Goal: Communication & Community: Share content

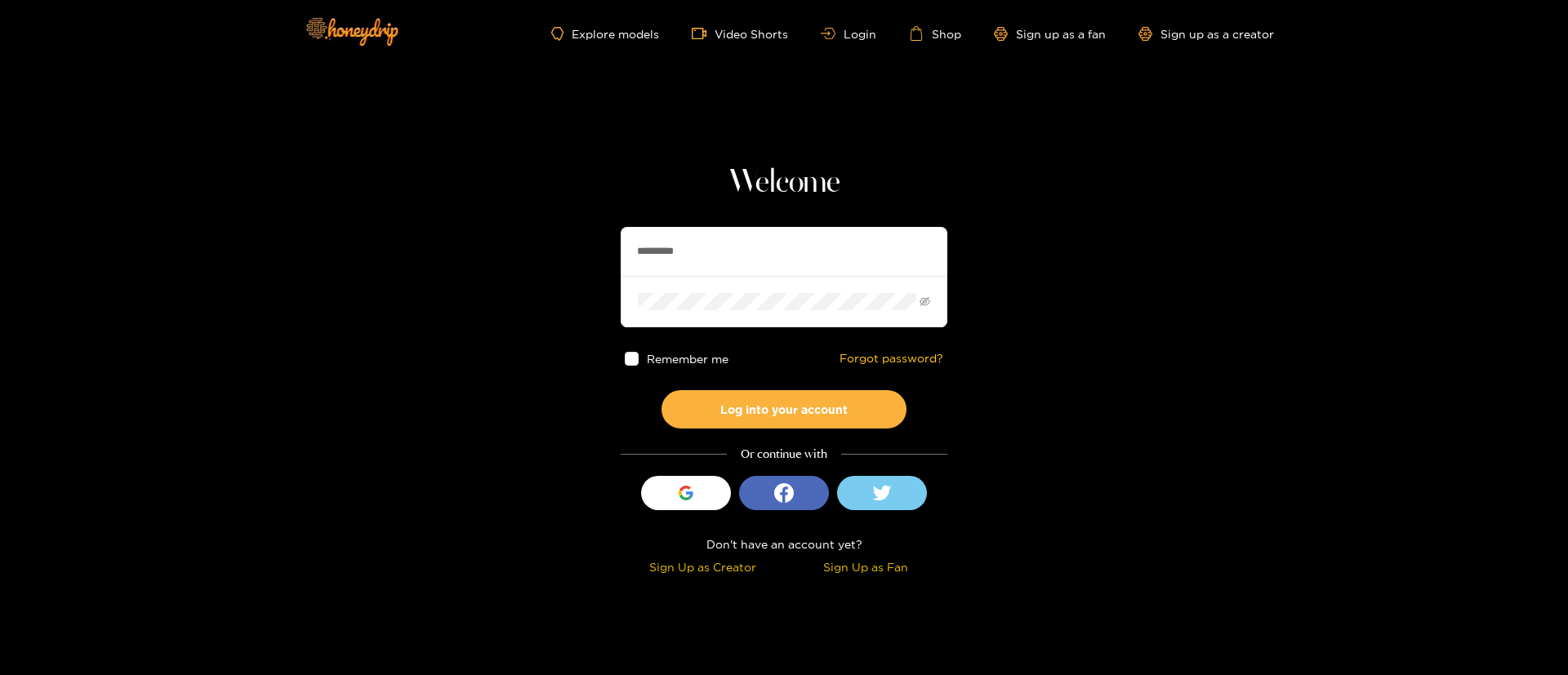
click at [660, 242] on input "*********" at bounding box center [784, 251] width 327 height 49
type input "**********"
click at [791, 414] on button "Log into your account" at bounding box center [784, 408] width 245 height 38
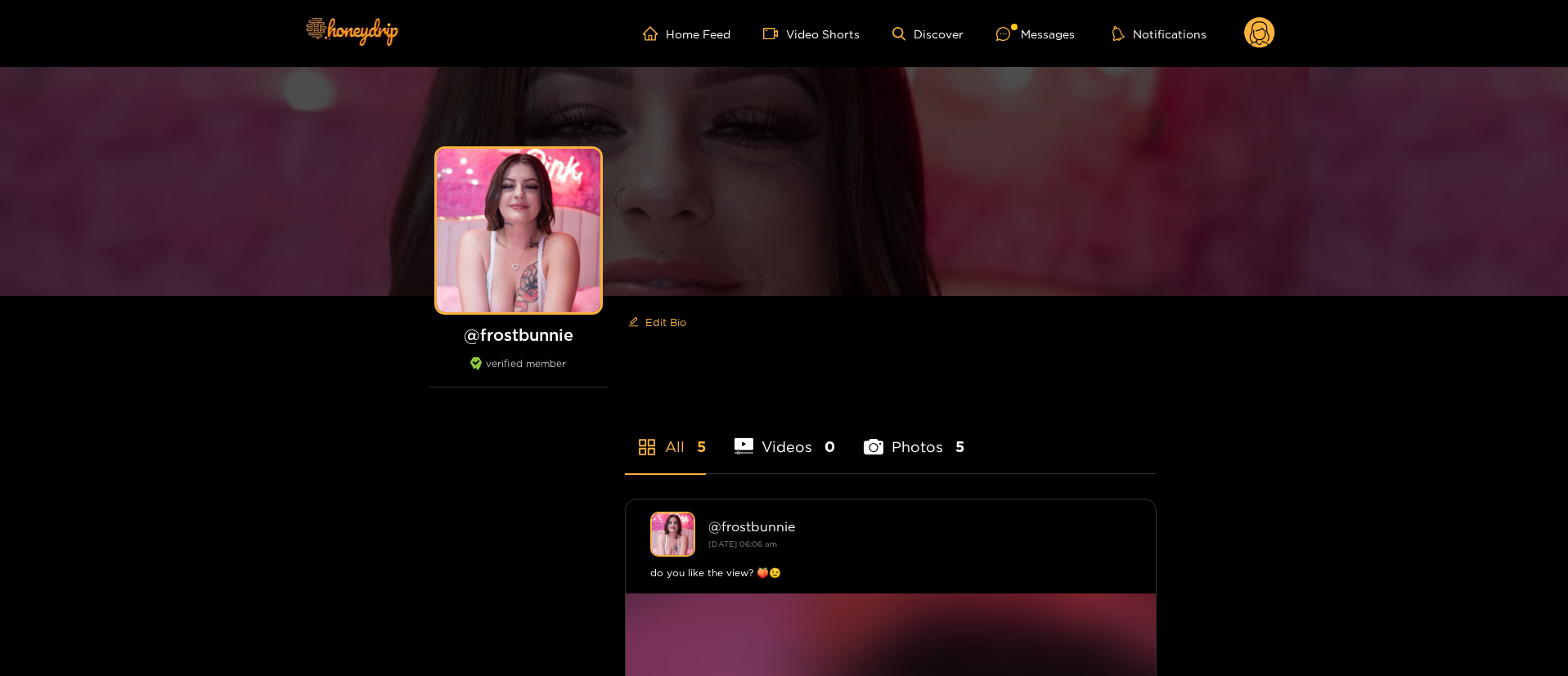
click at [1042, 18] on ul "Home Feed Video Shorts Discover Messages Notifications" at bounding box center [959, 33] width 632 height 32
click at [1013, 40] on div "Messages" at bounding box center [1036, 33] width 78 height 19
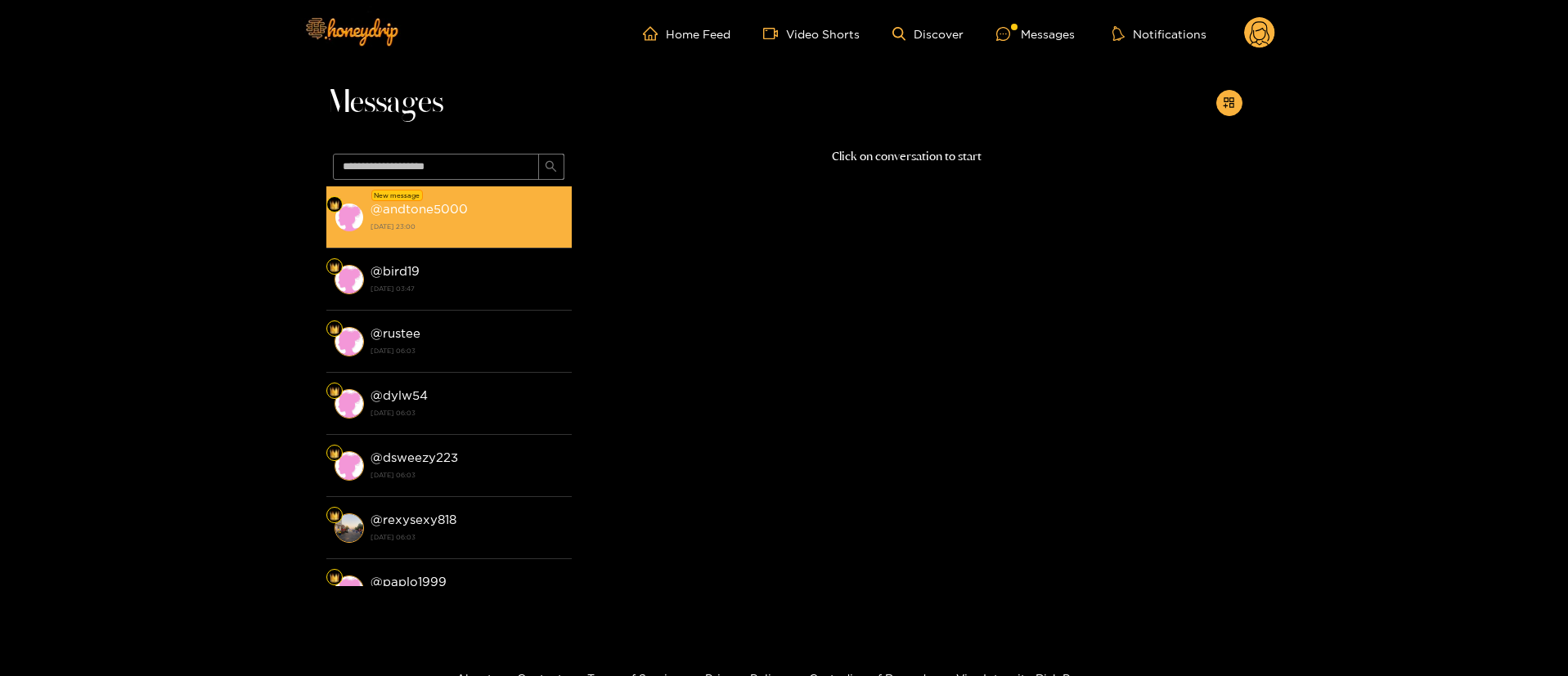
click at [435, 205] on strong "@ andtone5000" at bounding box center [418, 208] width 97 height 14
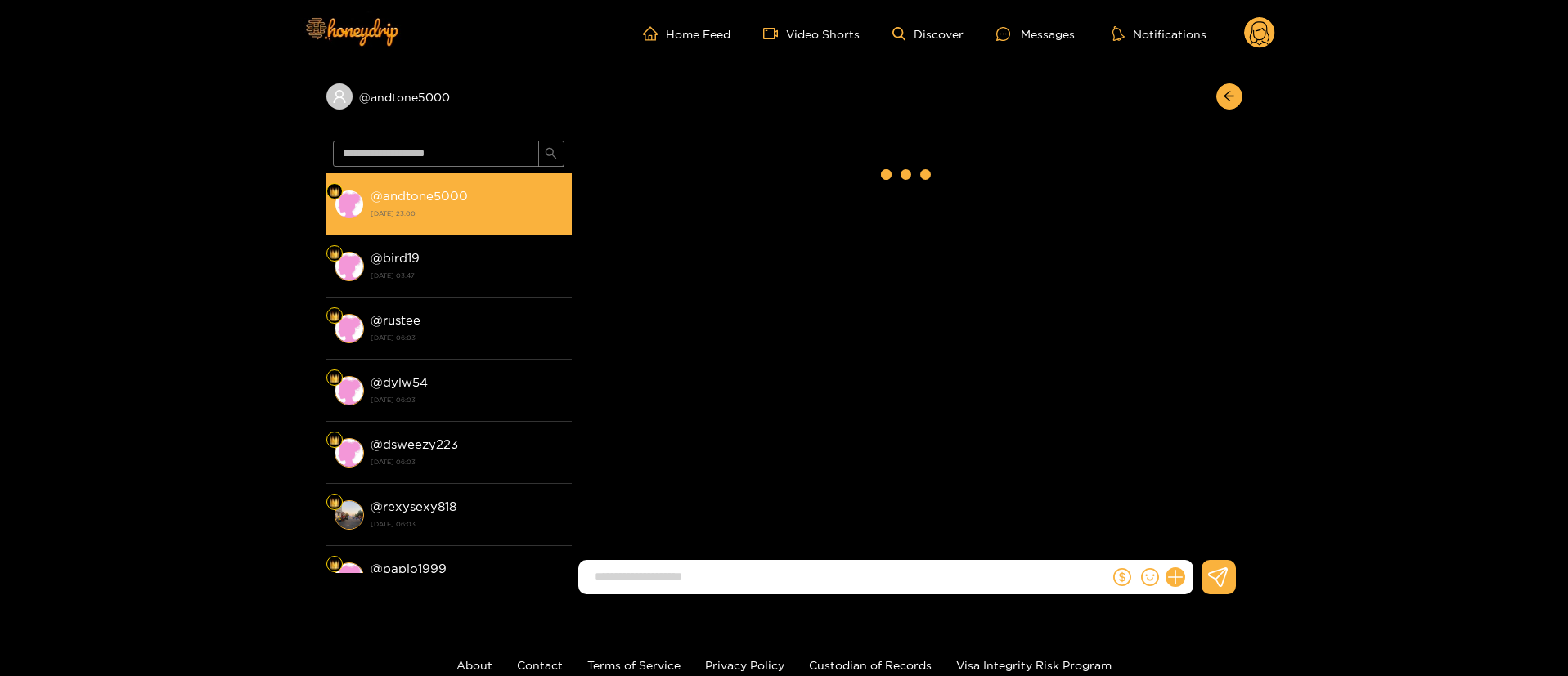
scroll to position [1722, 0]
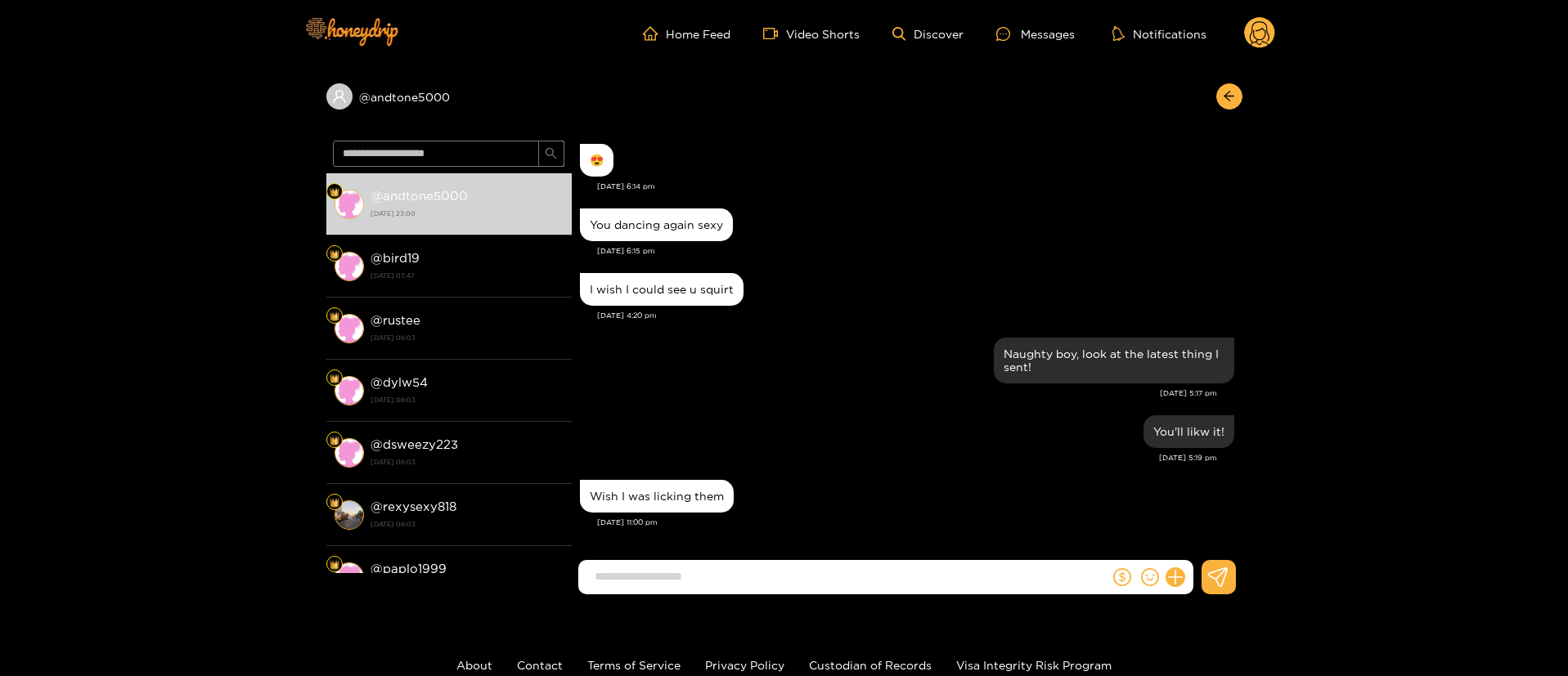
click at [847, 460] on div "[DATE] 5:19 pm" at bounding box center [898, 458] width 637 height 12
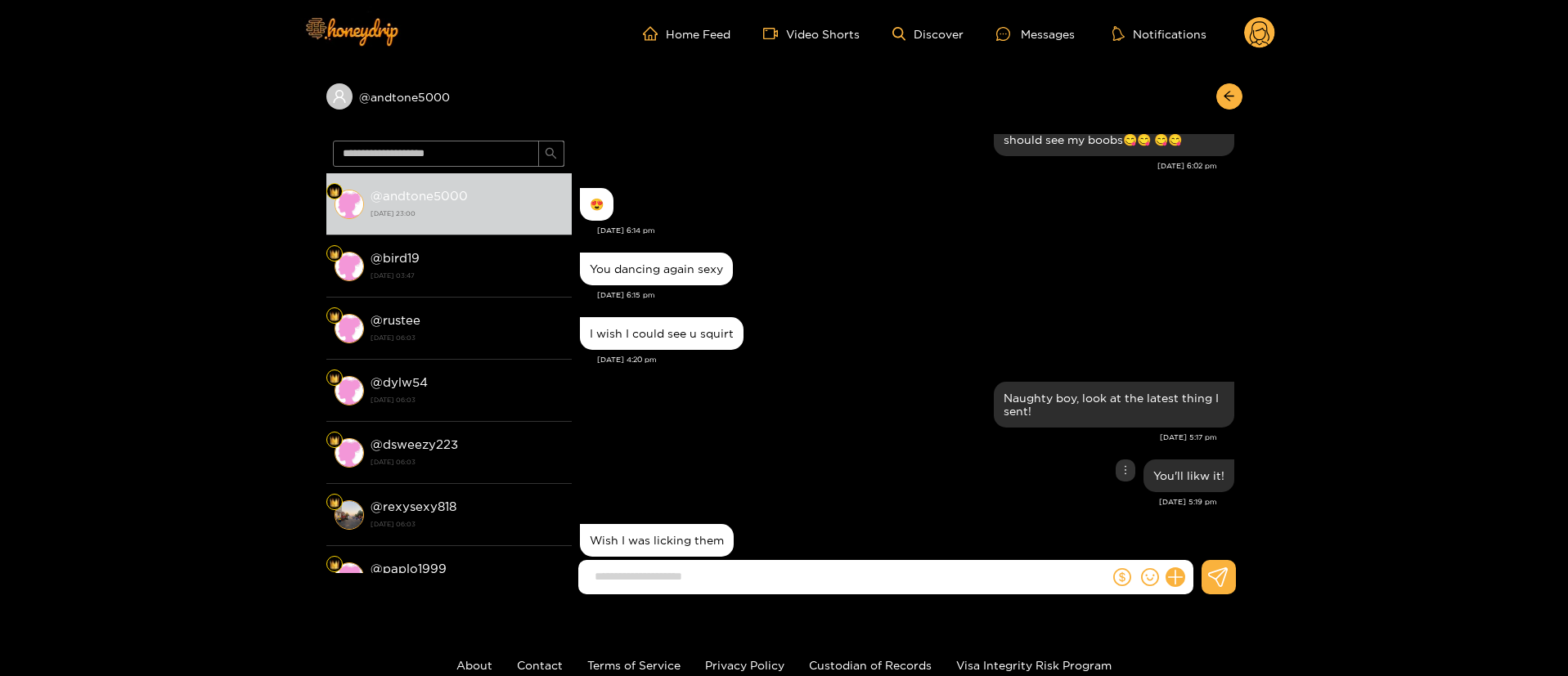
scroll to position [1672, 0]
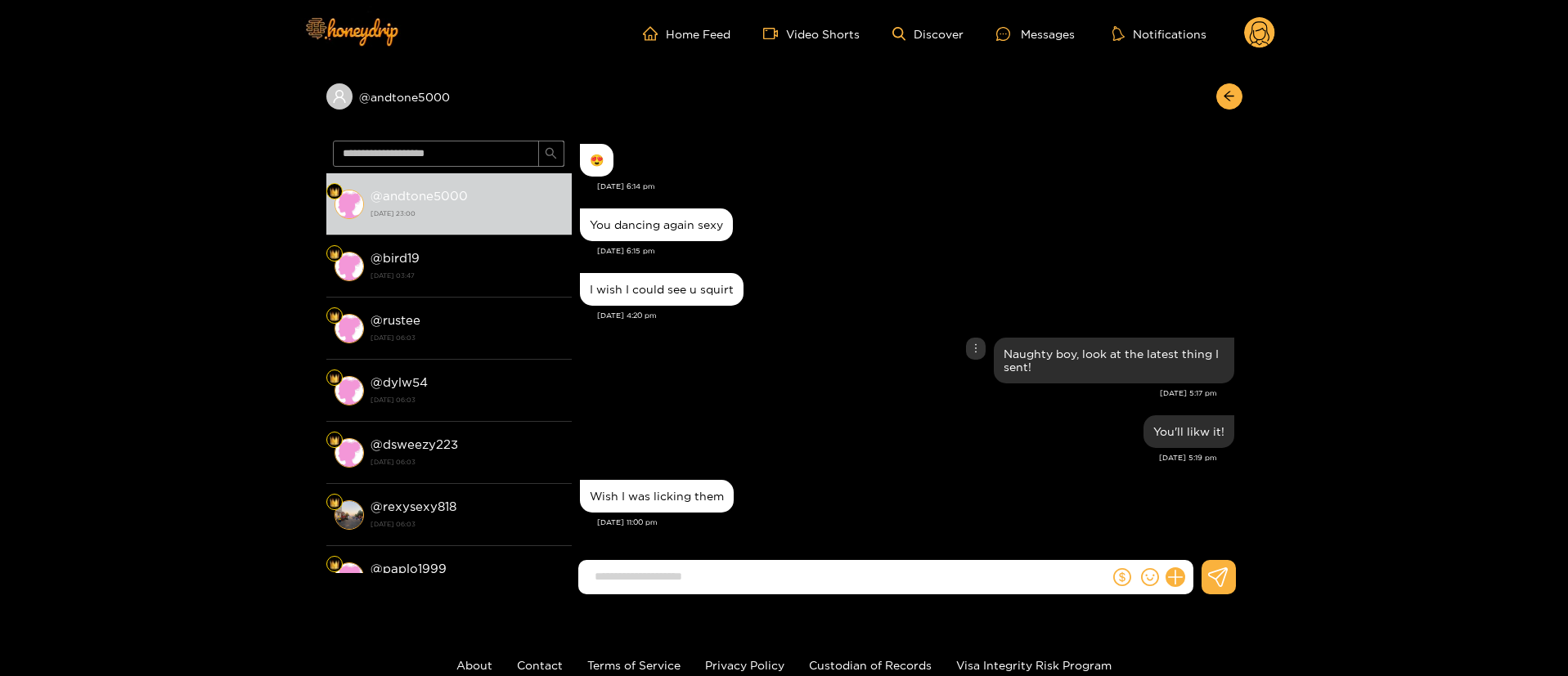
click at [795, 385] on div "Naughty boy, look at the latest thing I sent!" at bounding box center [906, 360] width 654 height 54
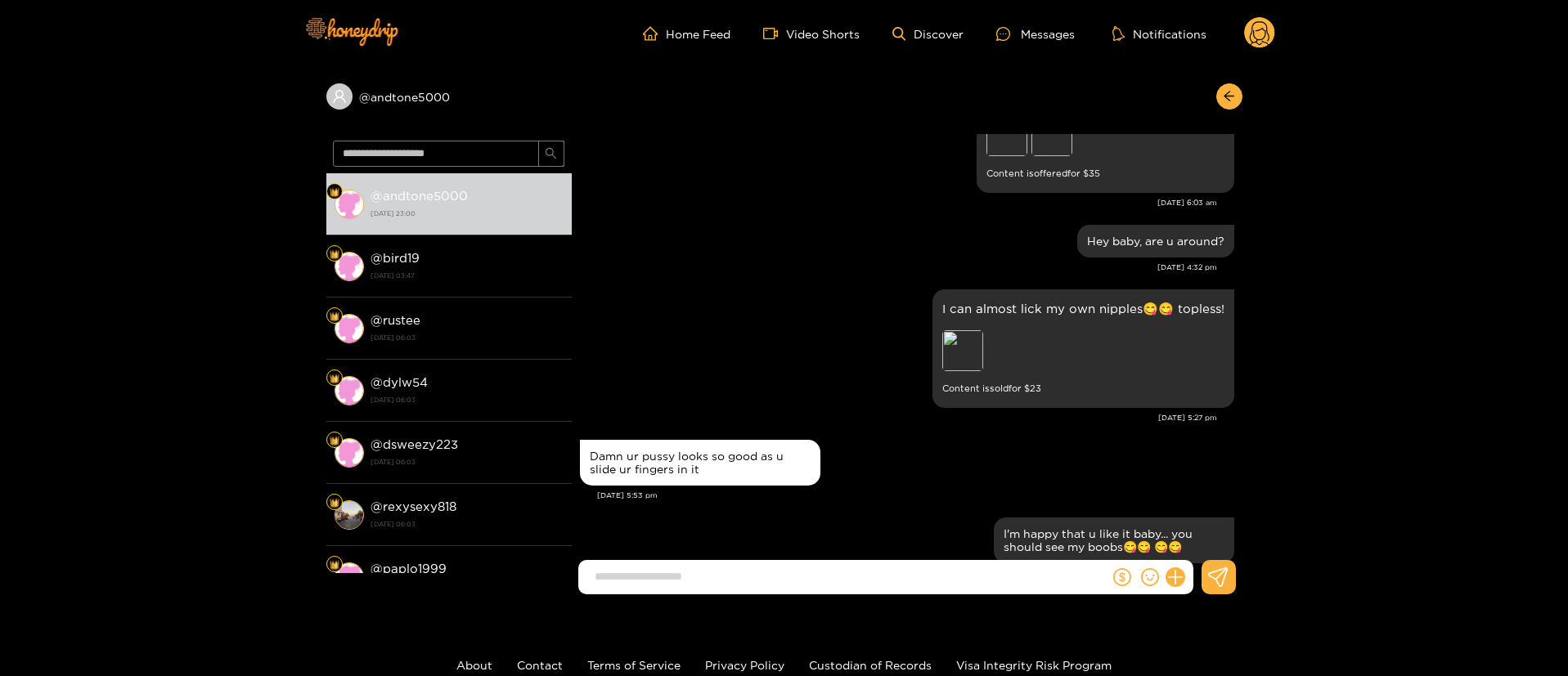
scroll to position [1231, 0]
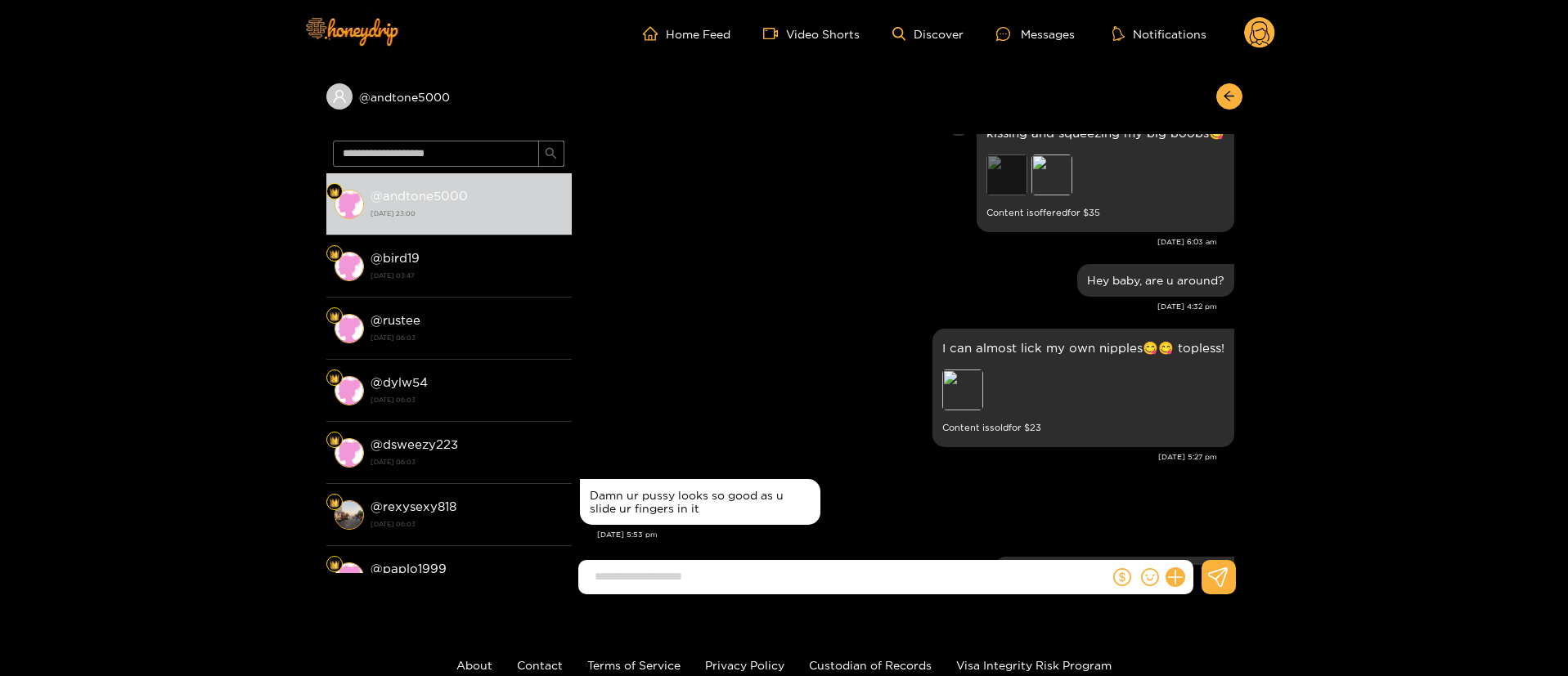
click at [992, 177] on div "Preview" at bounding box center [1007, 175] width 41 height 41
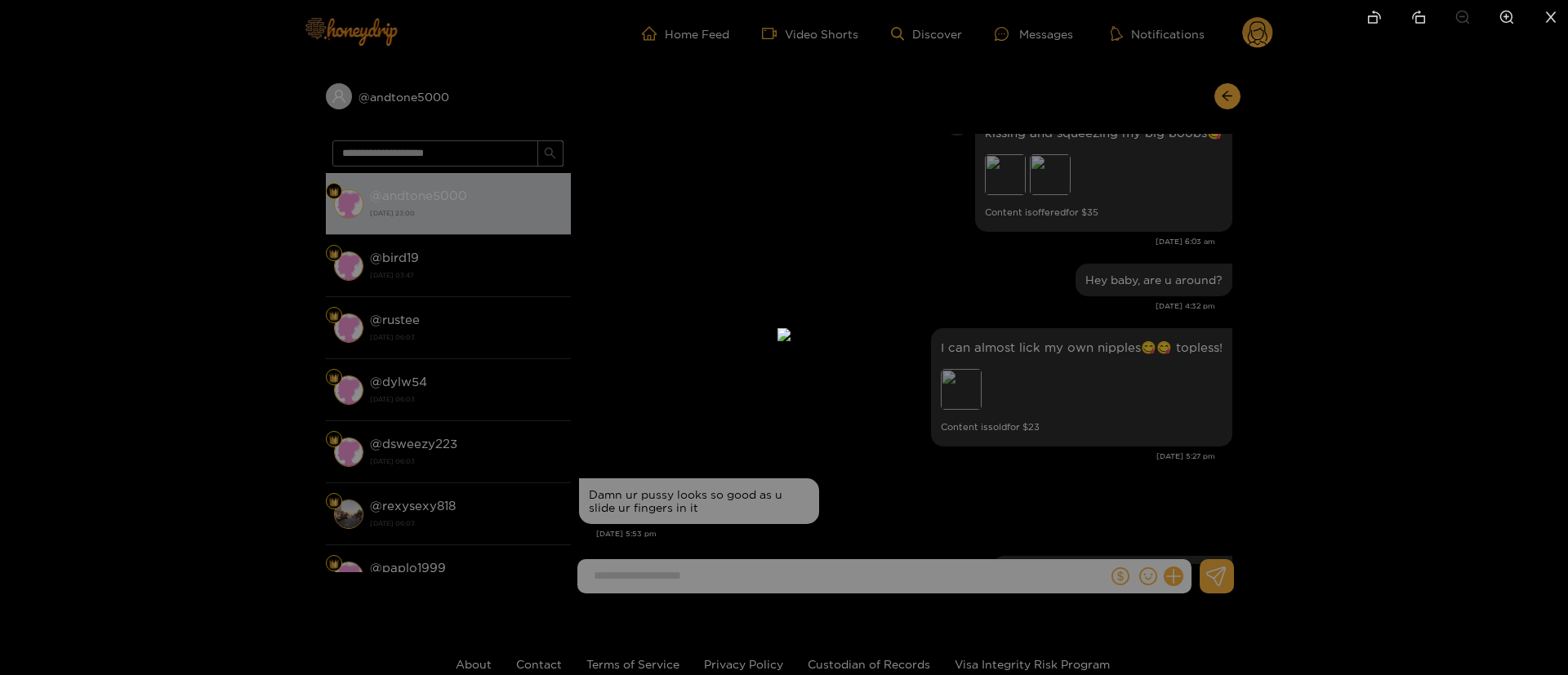
click at [1060, 374] on div at bounding box center [784, 337] width 1568 height 675
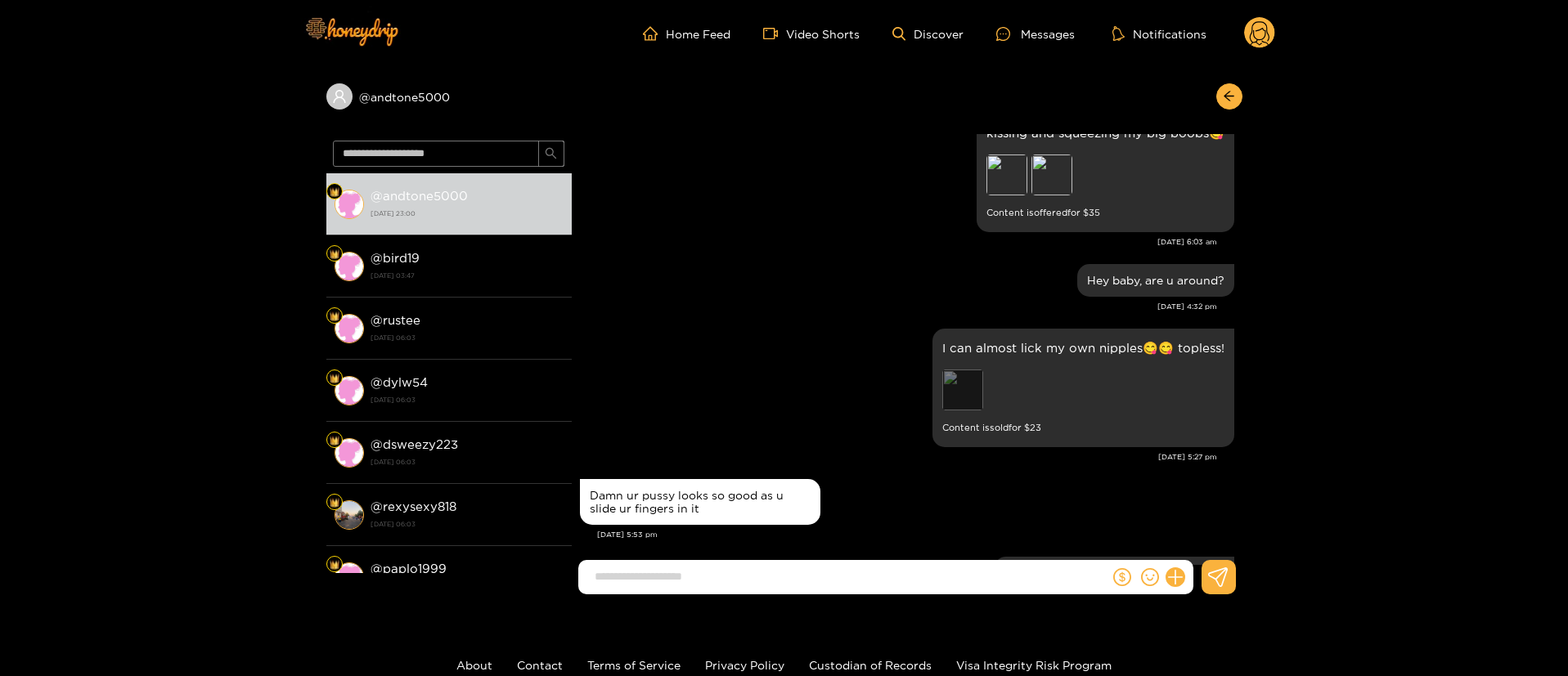
click at [962, 385] on div "Preview" at bounding box center [962, 390] width 41 height 41
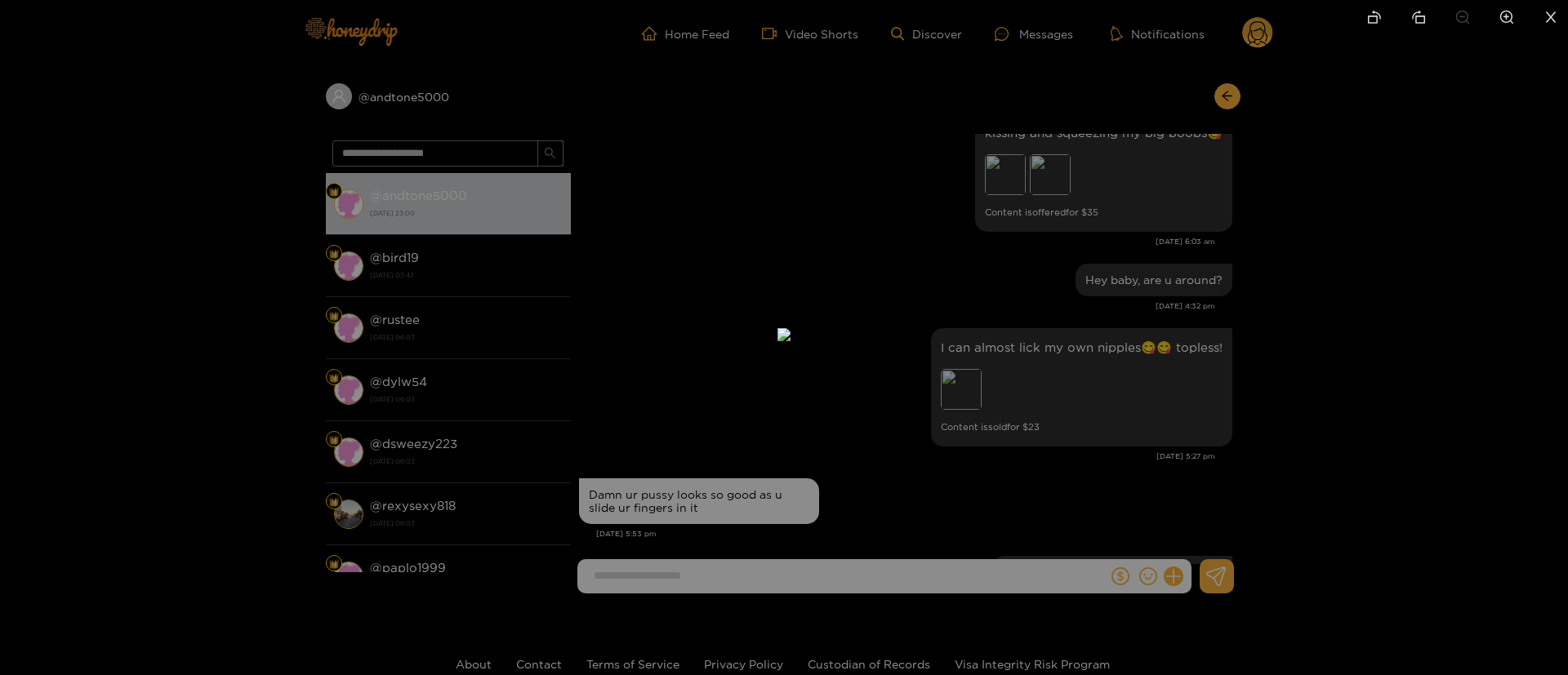
click at [1035, 275] on div at bounding box center [784, 337] width 1568 height 675
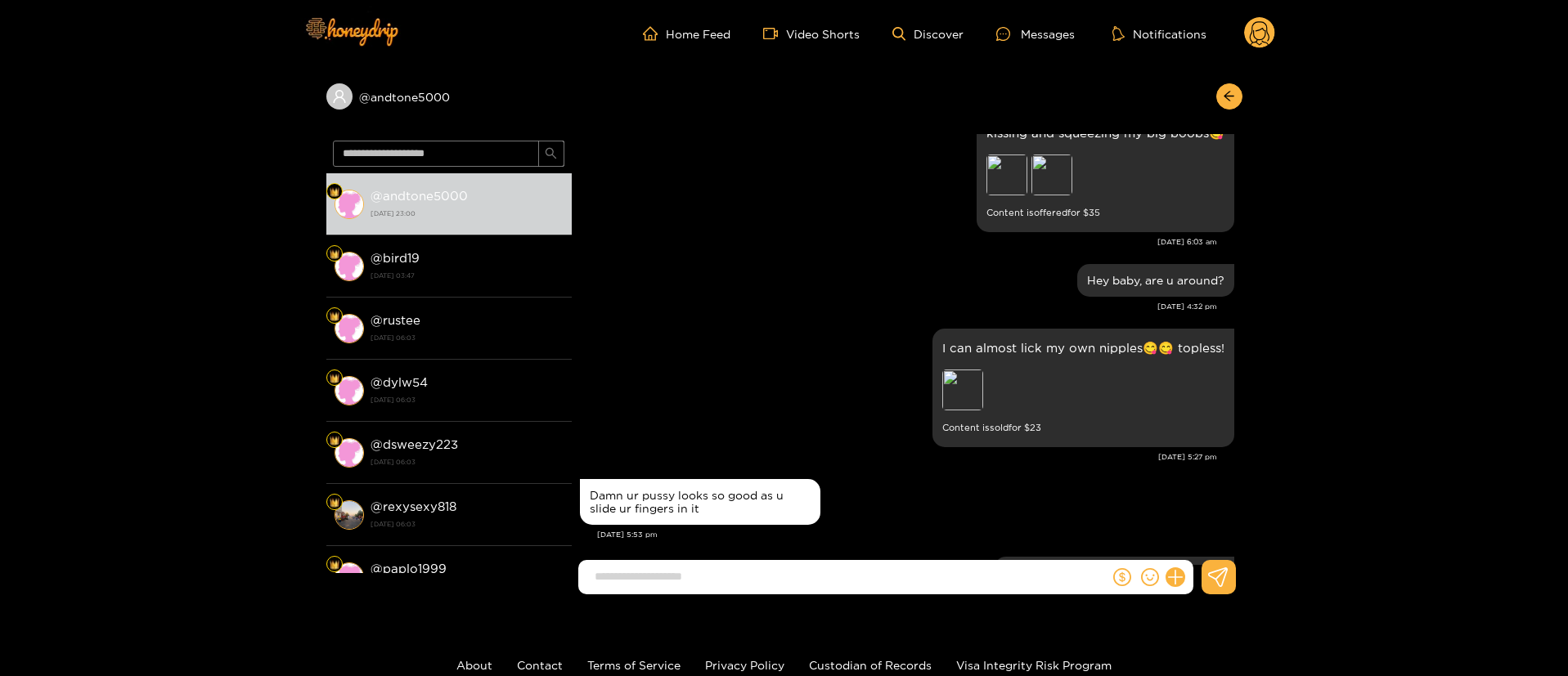
click at [645, 251] on div "kissing and squeezing my big boobs😋 Preview Preview Content is offered for $ 35…" at bounding box center [906, 185] width 654 height 151
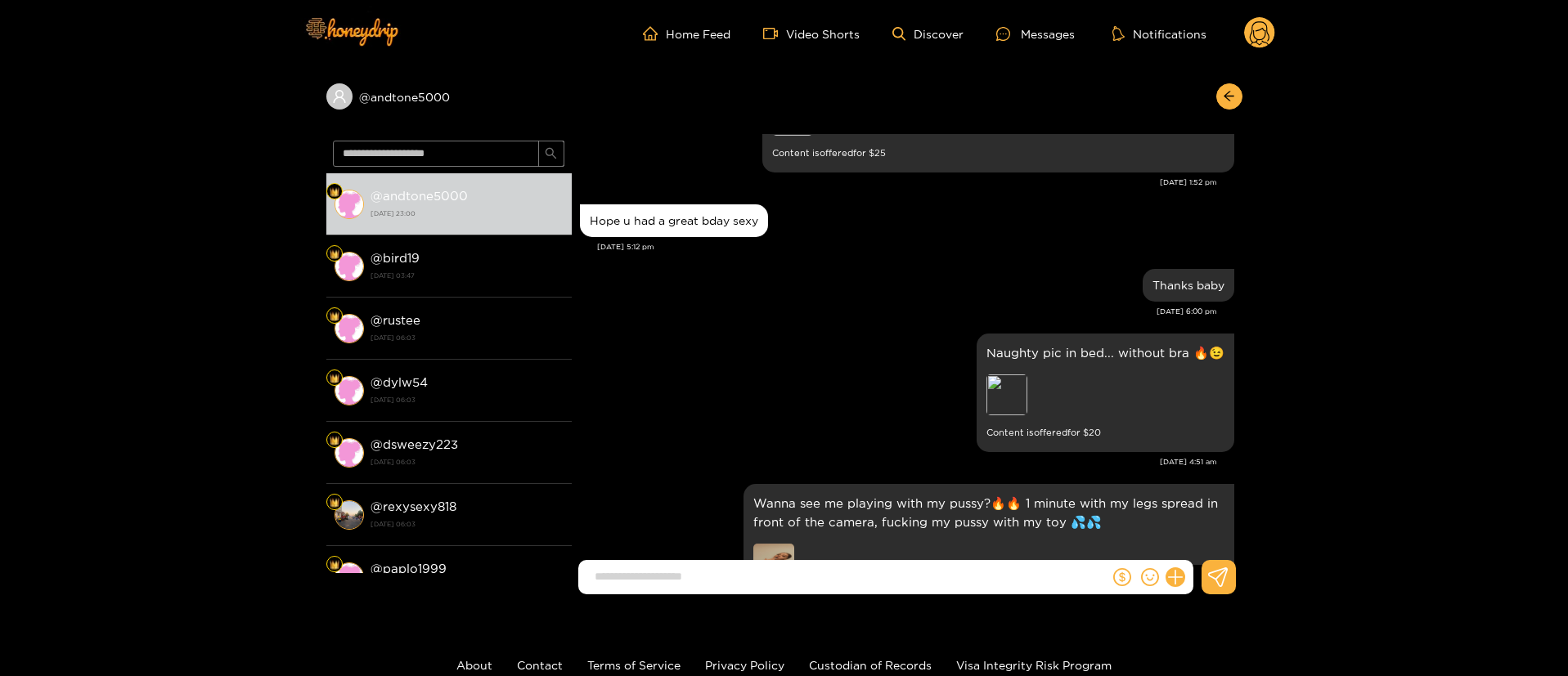
scroll to position [741, 0]
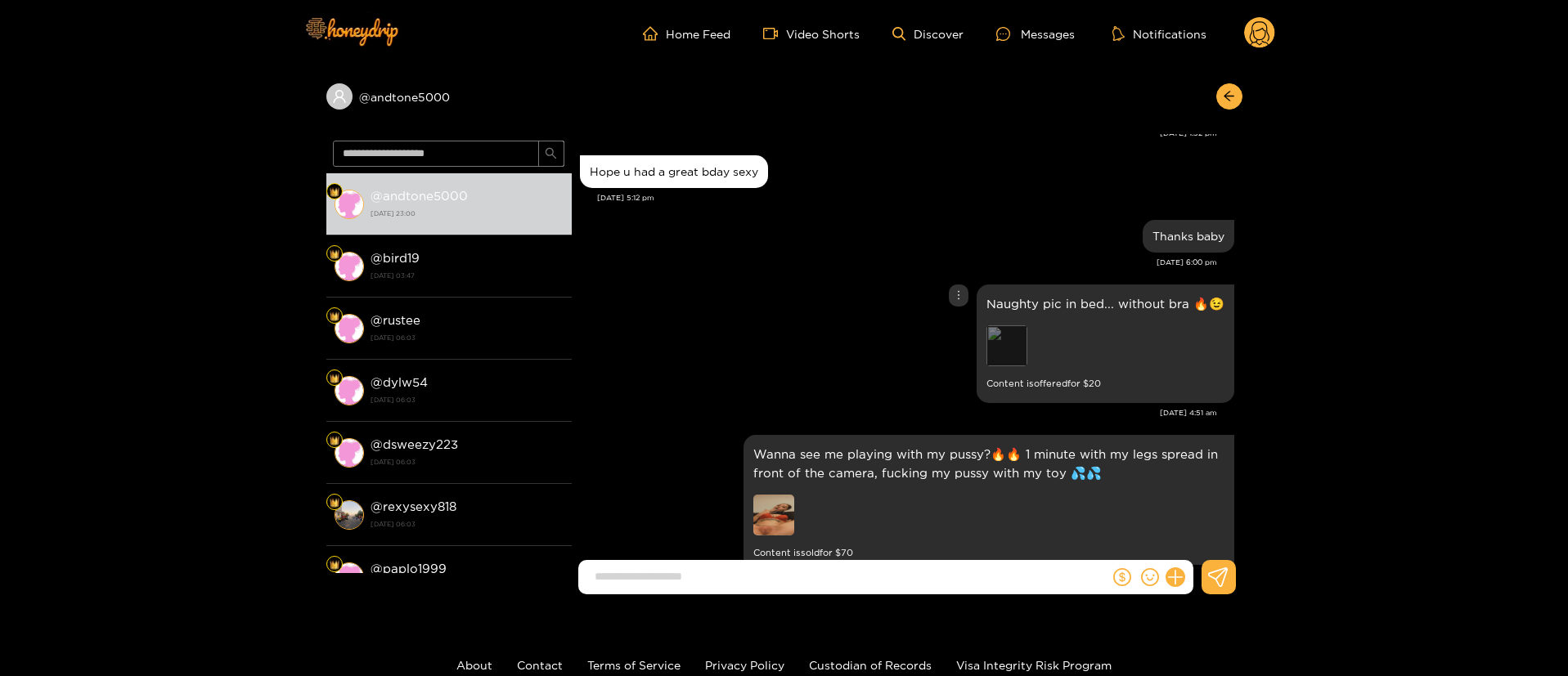
click at [1017, 333] on div "Preview" at bounding box center [1007, 346] width 41 height 41
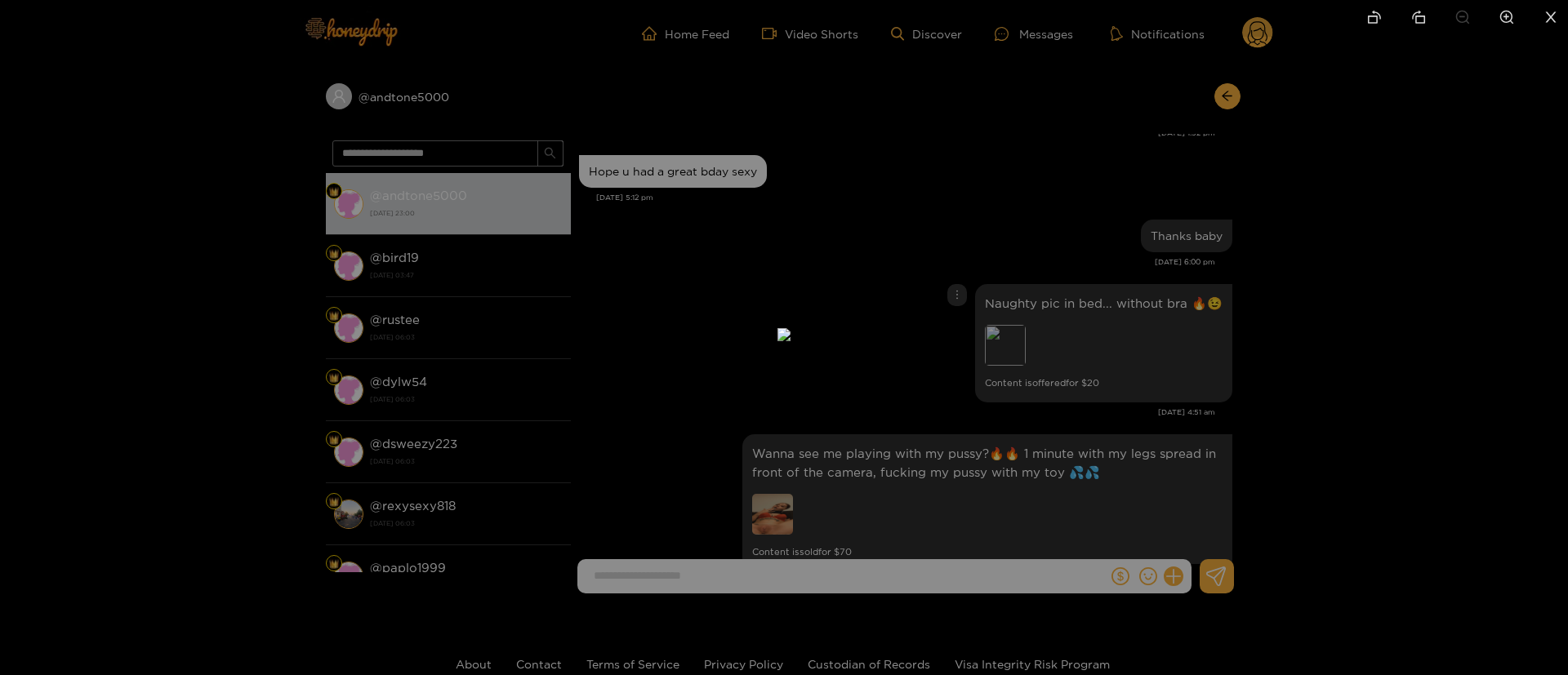
click at [1080, 191] on div at bounding box center [784, 337] width 1568 height 675
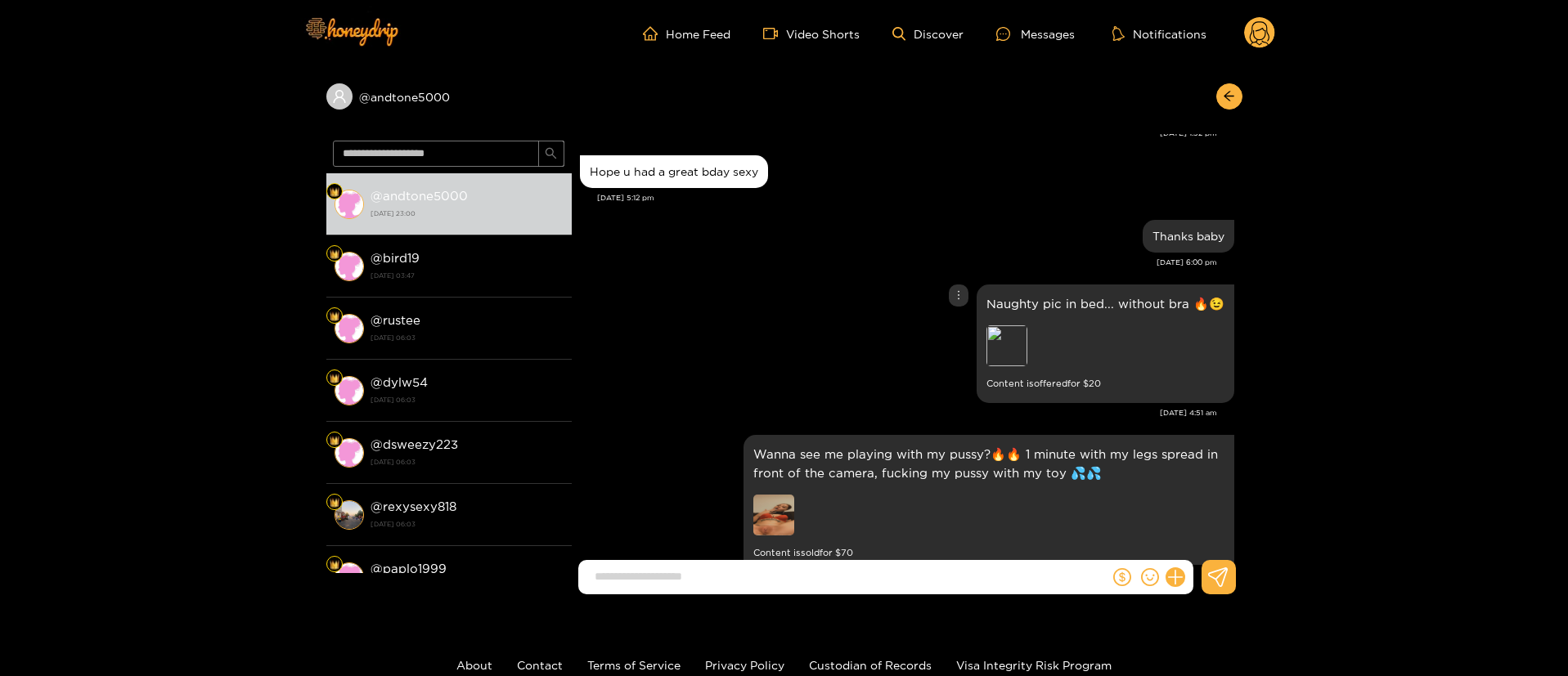
click at [756, 407] on div "[DATE] 4:51 am" at bounding box center [898, 413] width 637 height 12
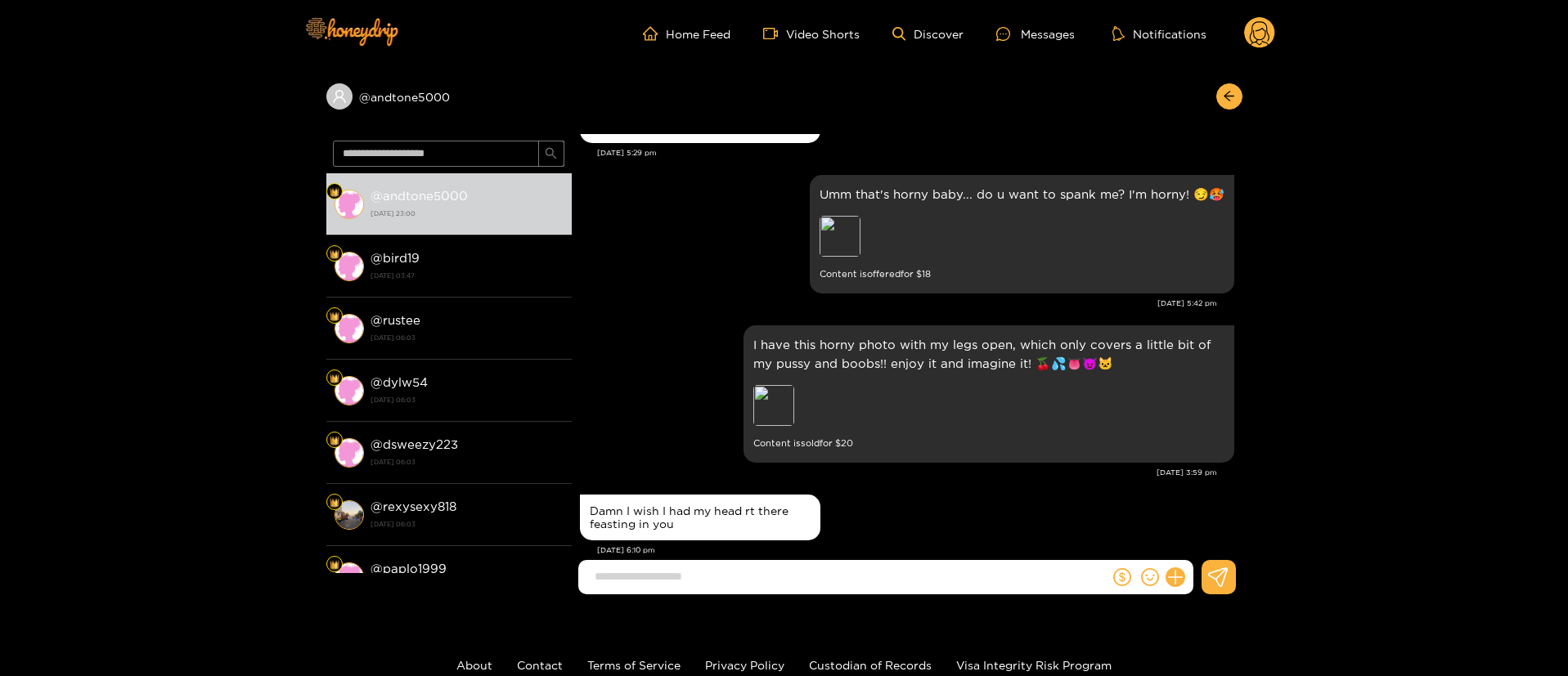
scroll to position [0, 0]
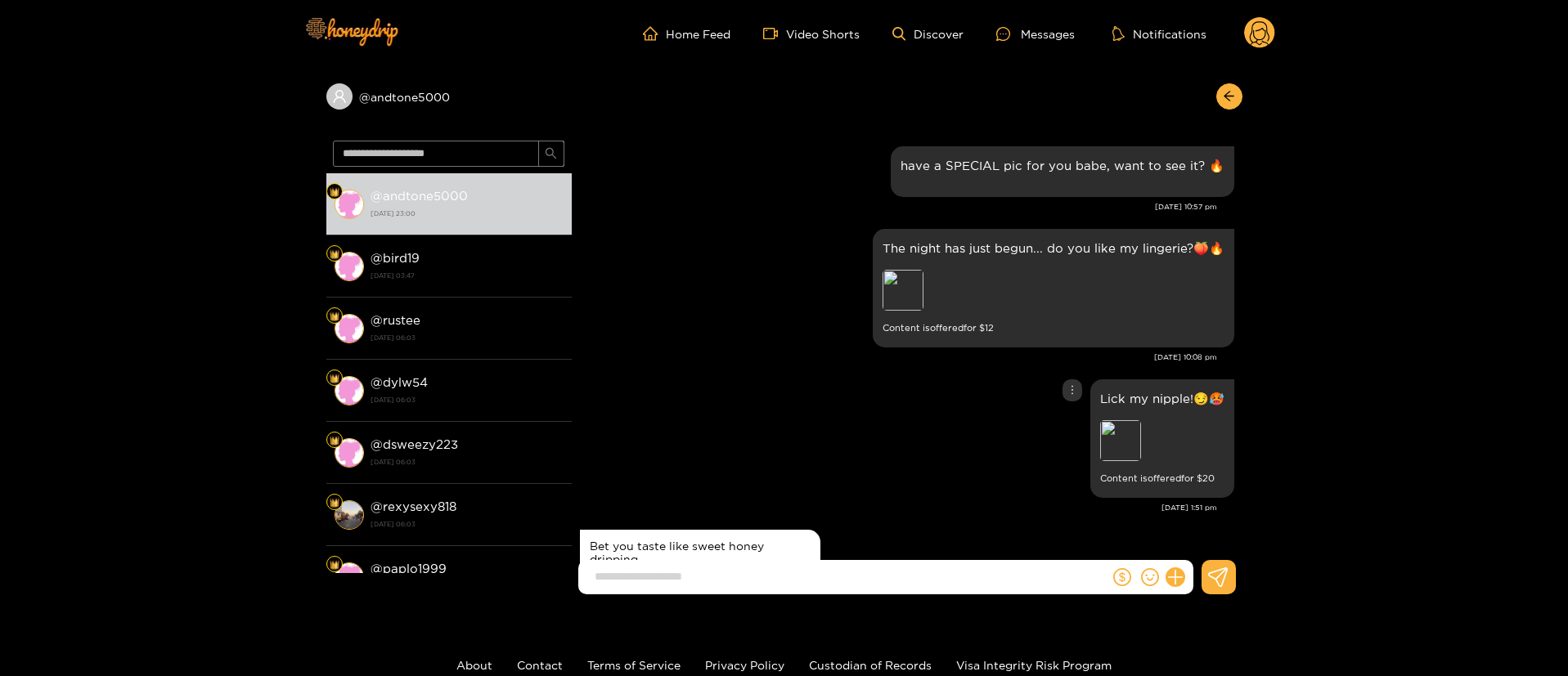
click at [759, 395] on div "Lick my nipple!😏🥵 Preview Content is offered for $ 20" at bounding box center [906, 438] width 654 height 127
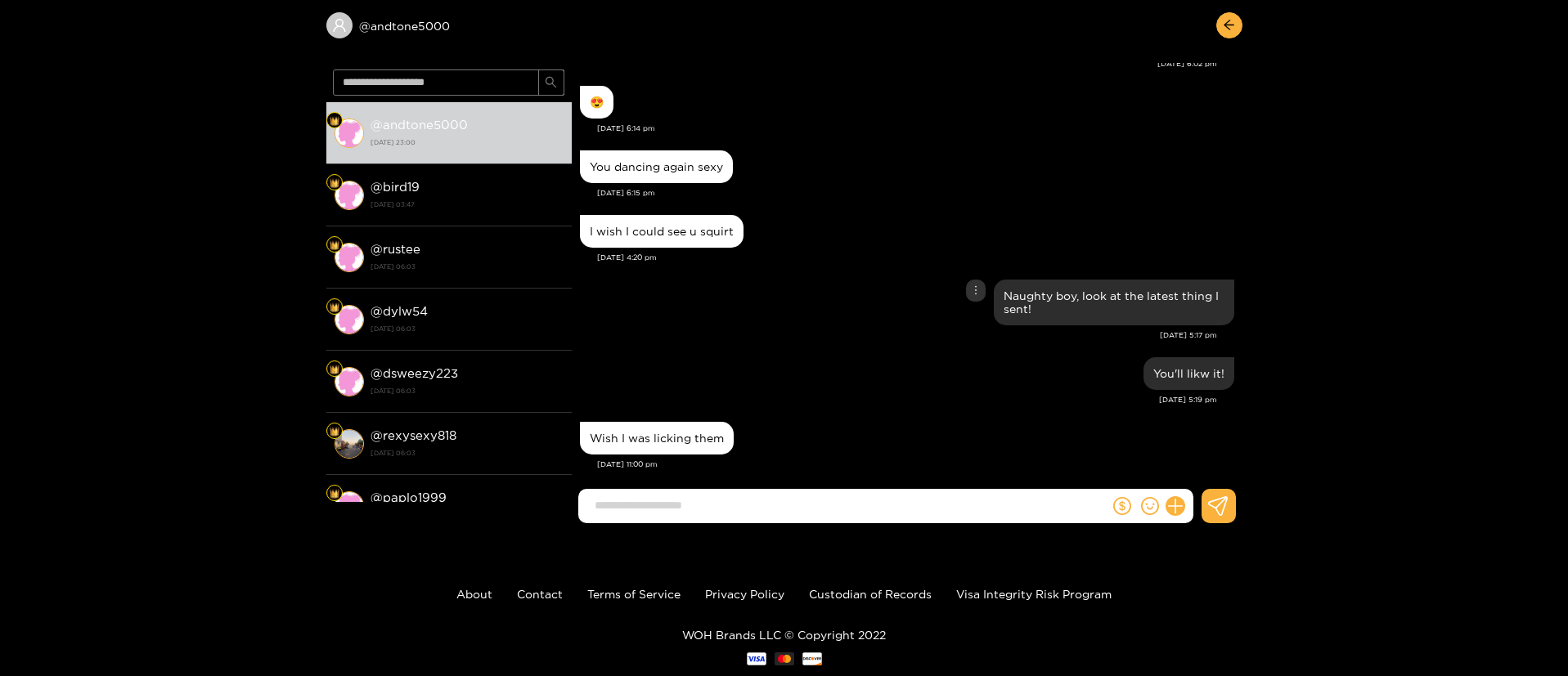
scroll to position [110, 0]
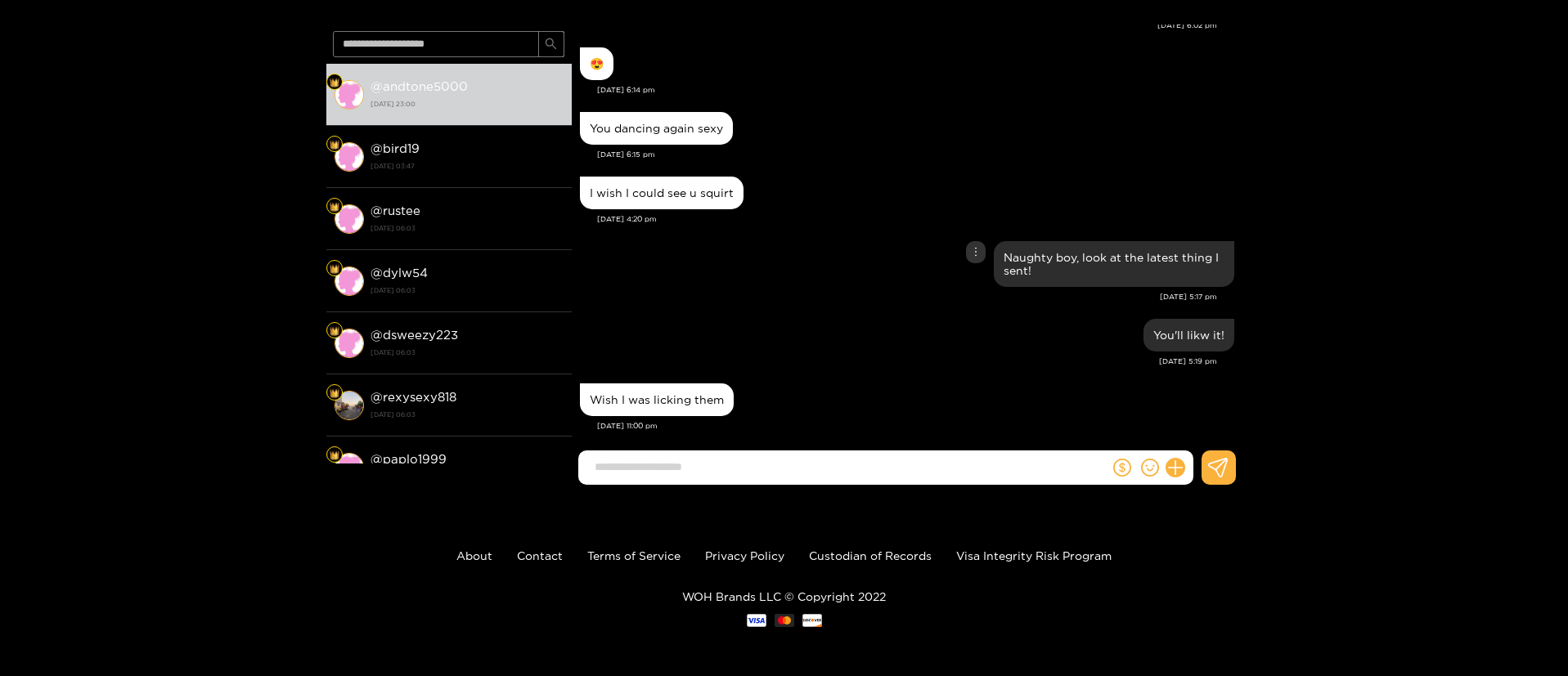
click at [815, 237] on div "Naughty boy, look at the latest thing I sent!" at bounding box center [906, 263] width 654 height 54
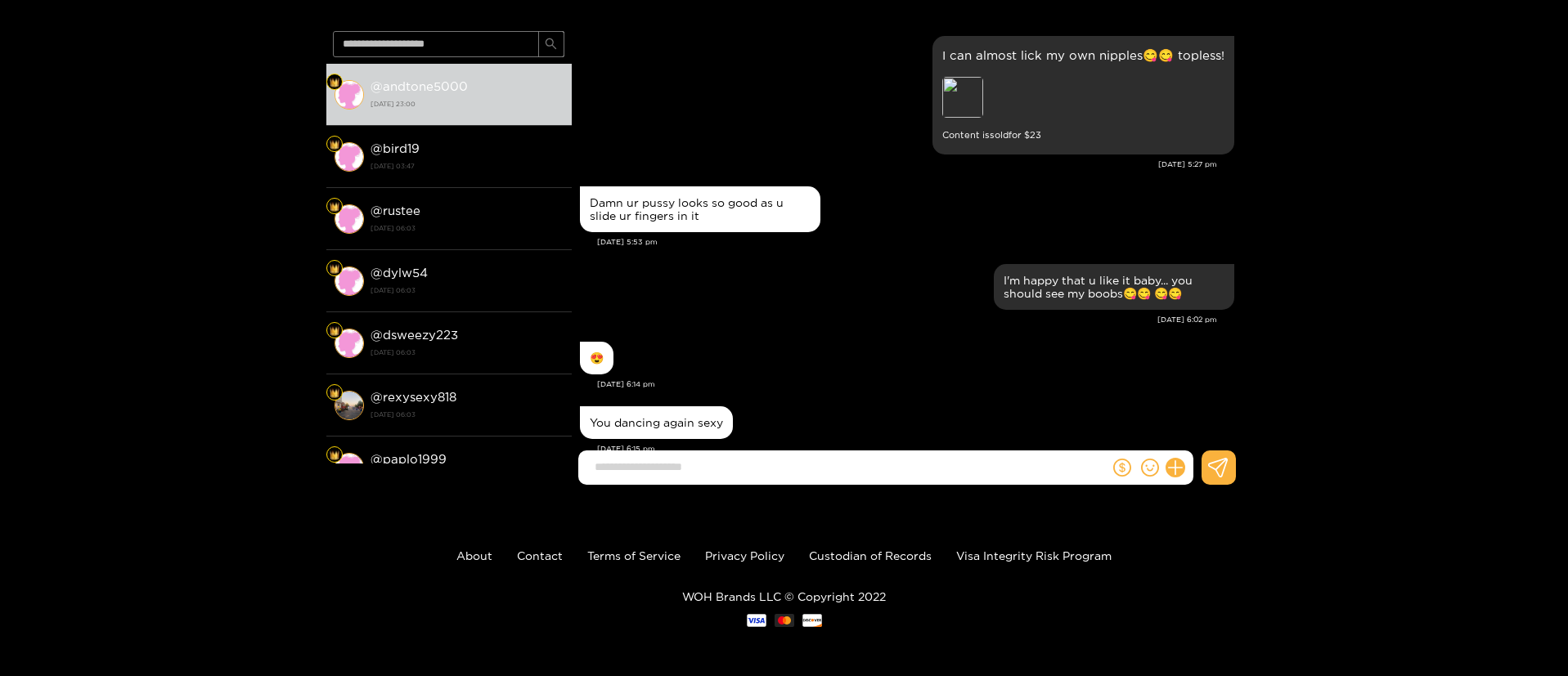
scroll to position [0, 0]
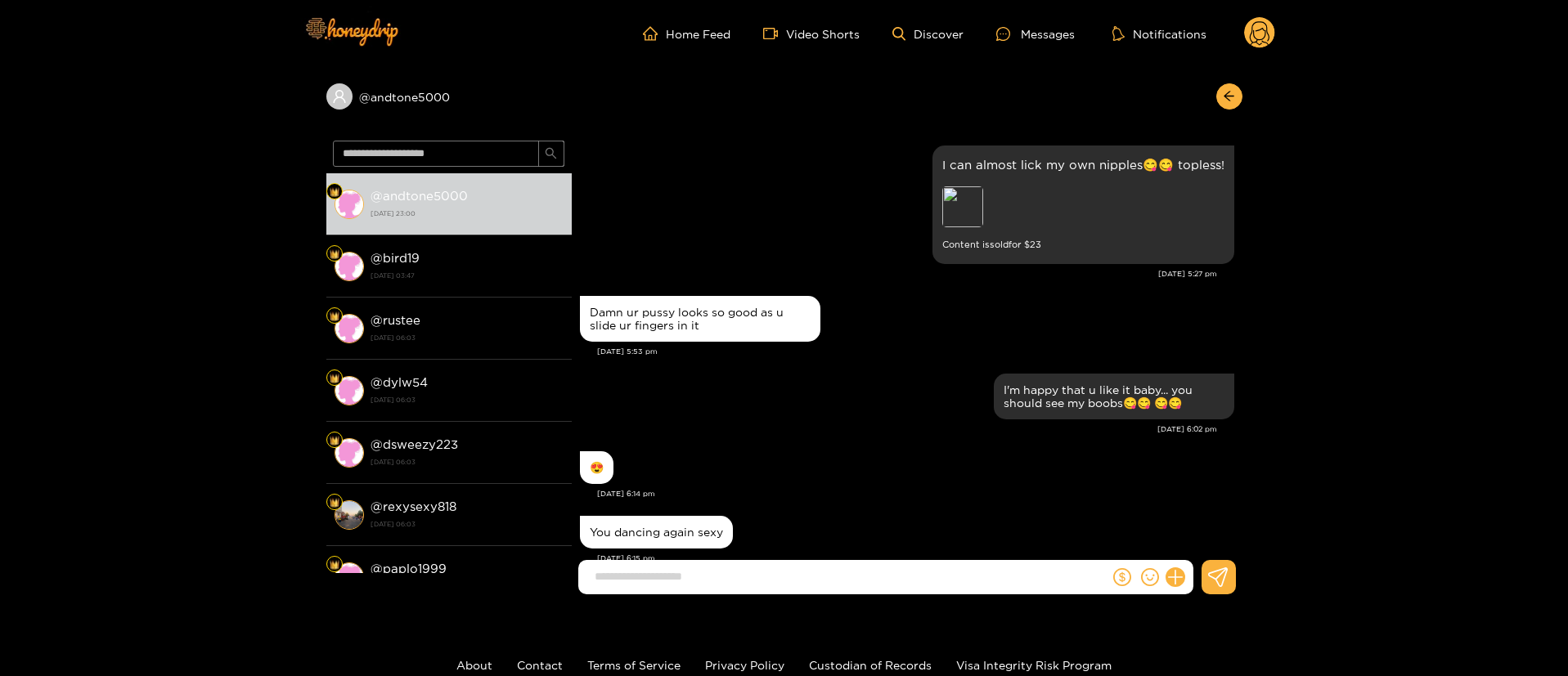
click at [1225, 111] on div "@ andtone5000" at bounding box center [784, 101] width 916 height 68
click at [1226, 87] on button "button" at bounding box center [1228, 96] width 26 height 26
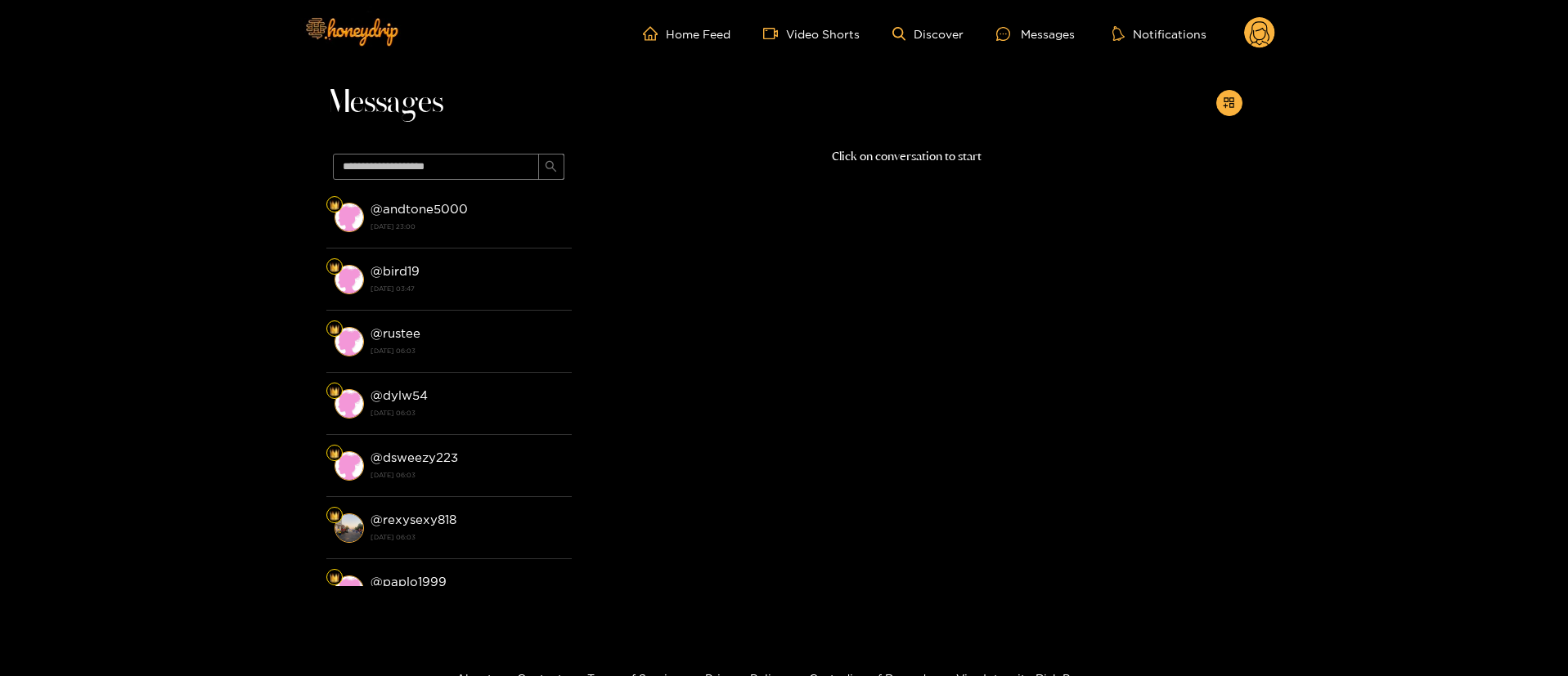
click at [1226, 87] on div "Messages" at bounding box center [784, 108] width 916 height 80
click at [1240, 113] on div at bounding box center [1228, 103] width 26 height 26
click at [1228, 102] on icon "appstore-add" at bounding box center [1228, 103] width 13 height 13
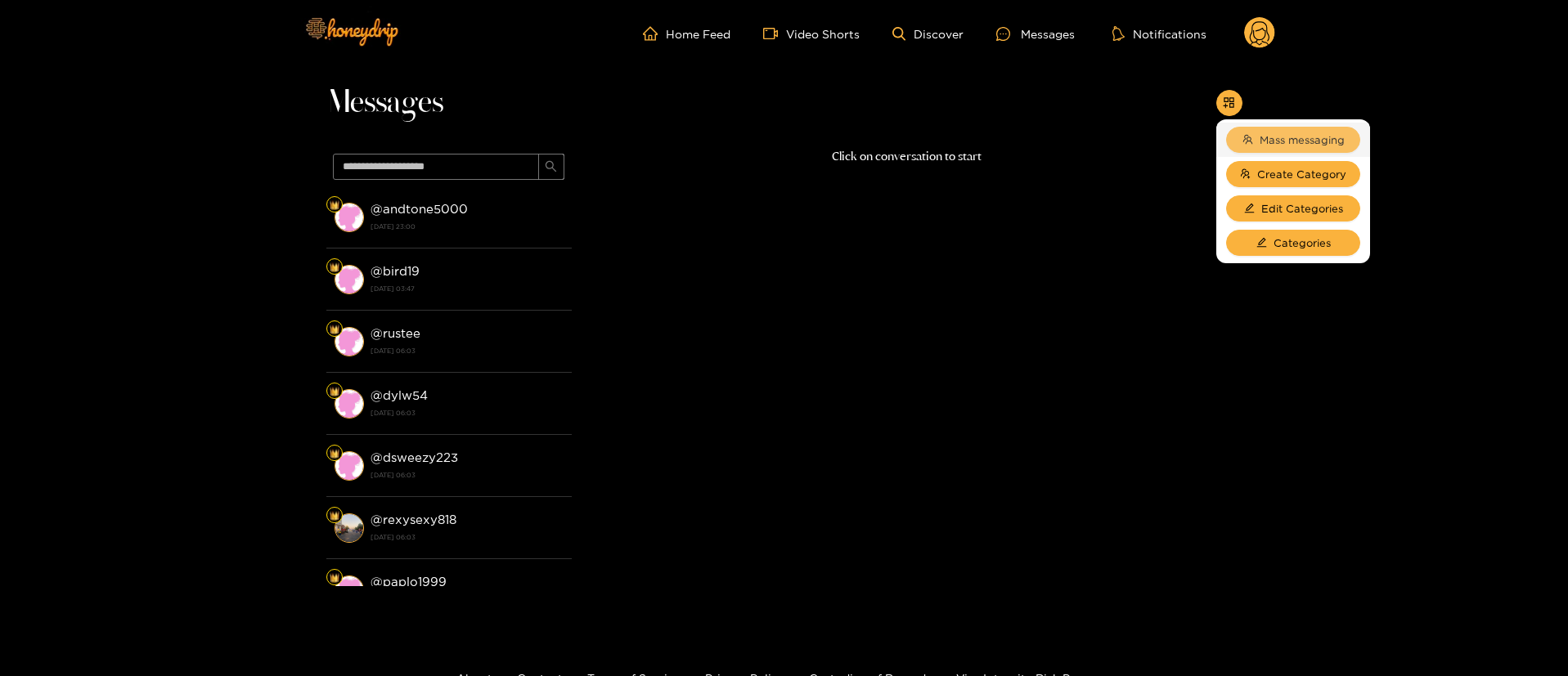
click at [1266, 147] on span "Mass messaging" at bounding box center [1302, 140] width 85 height 17
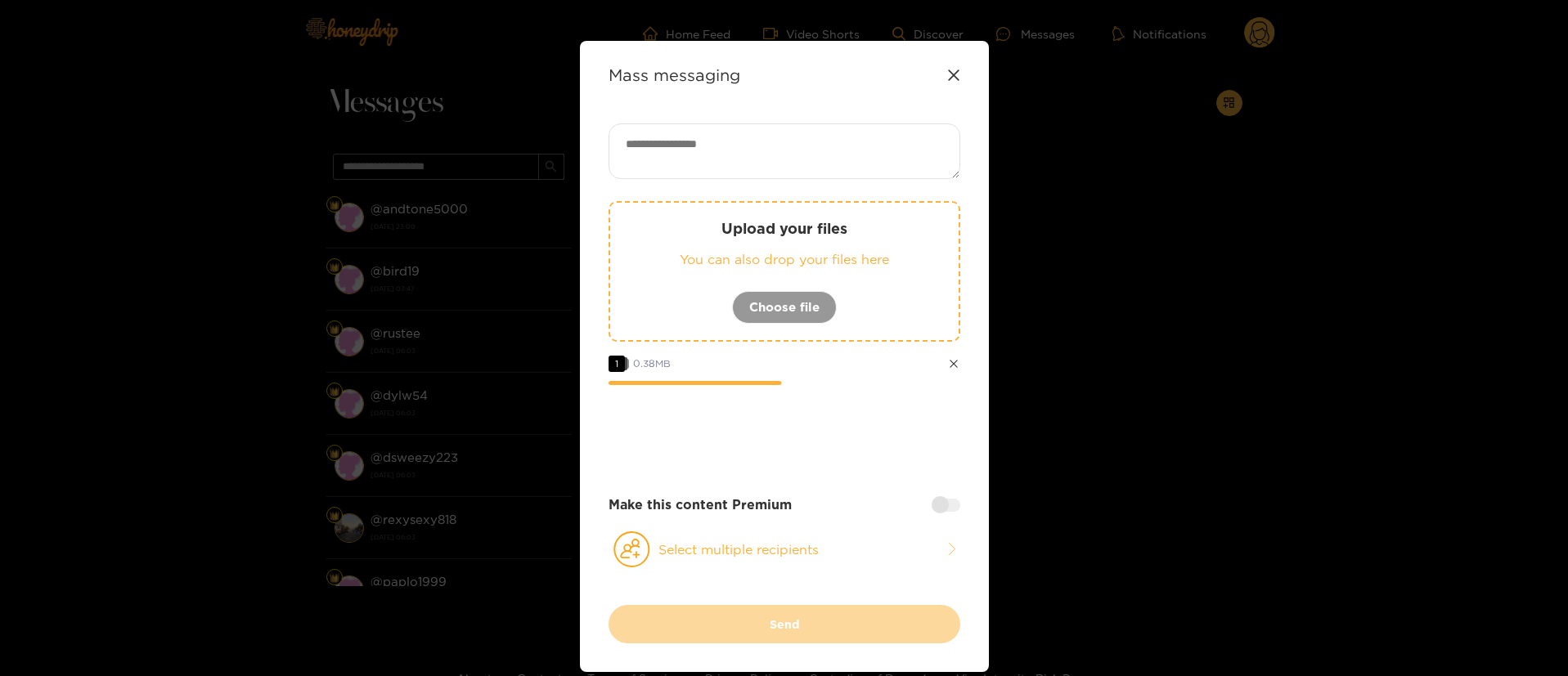
click at [781, 150] on textarea at bounding box center [784, 151] width 351 height 56
paste textarea "*******"
type textarea "**********"
click at [815, 563] on button "Select multiple recipients" at bounding box center [784, 549] width 351 height 37
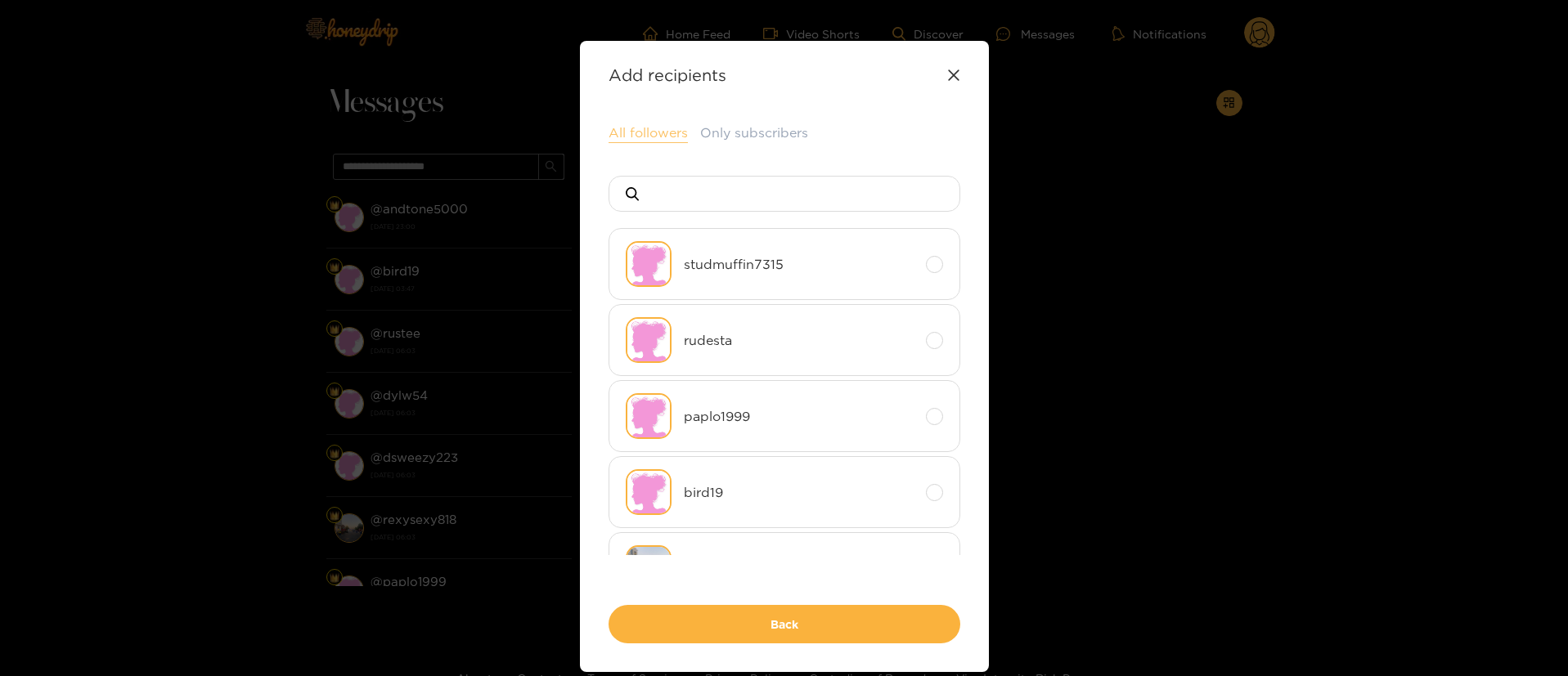
click at [667, 130] on button "All followers" at bounding box center [648, 133] width 79 height 20
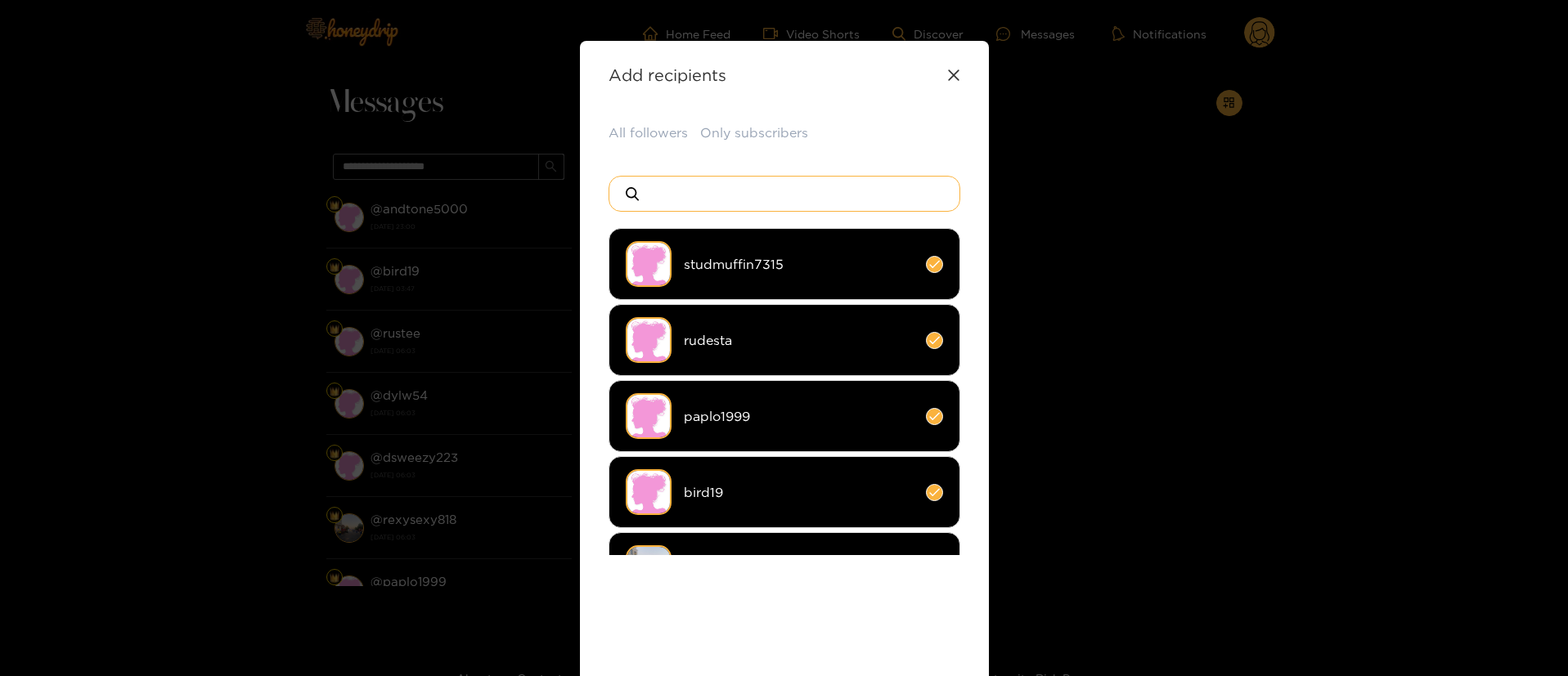
click at [714, 187] on input at bounding box center [791, 193] width 288 height 34
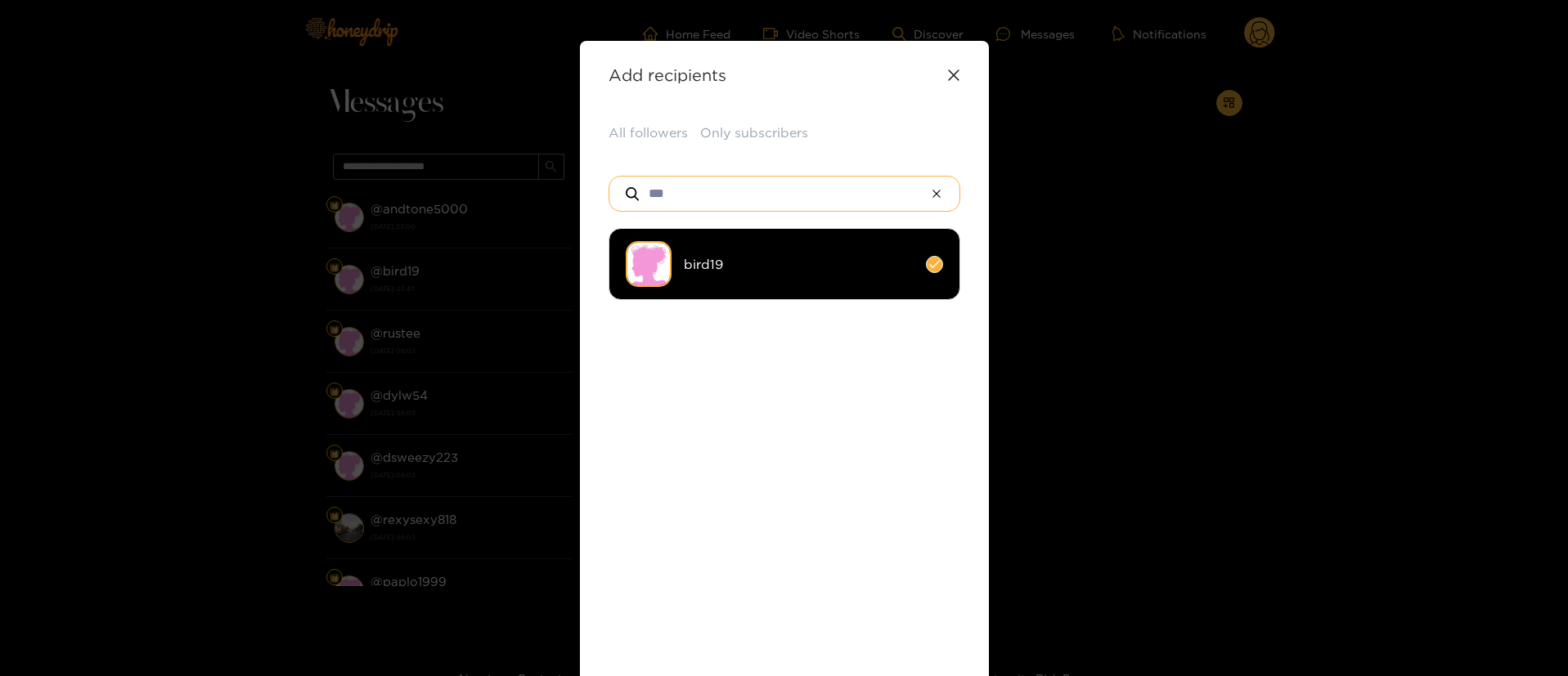
type input "***"
click at [760, 275] on li "bird19" at bounding box center [784, 264] width 351 height 72
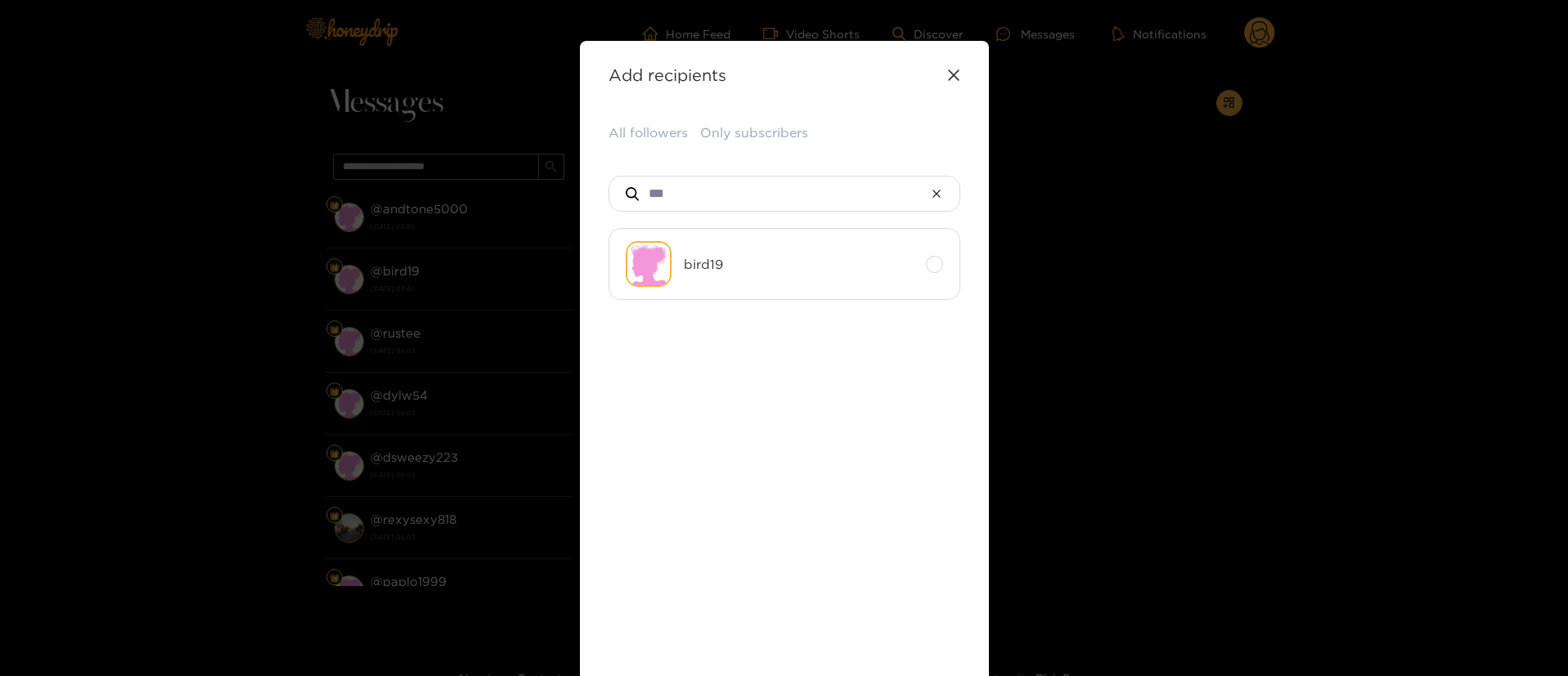
click at [763, 370] on ul "bird19" at bounding box center [784, 391] width 351 height 327
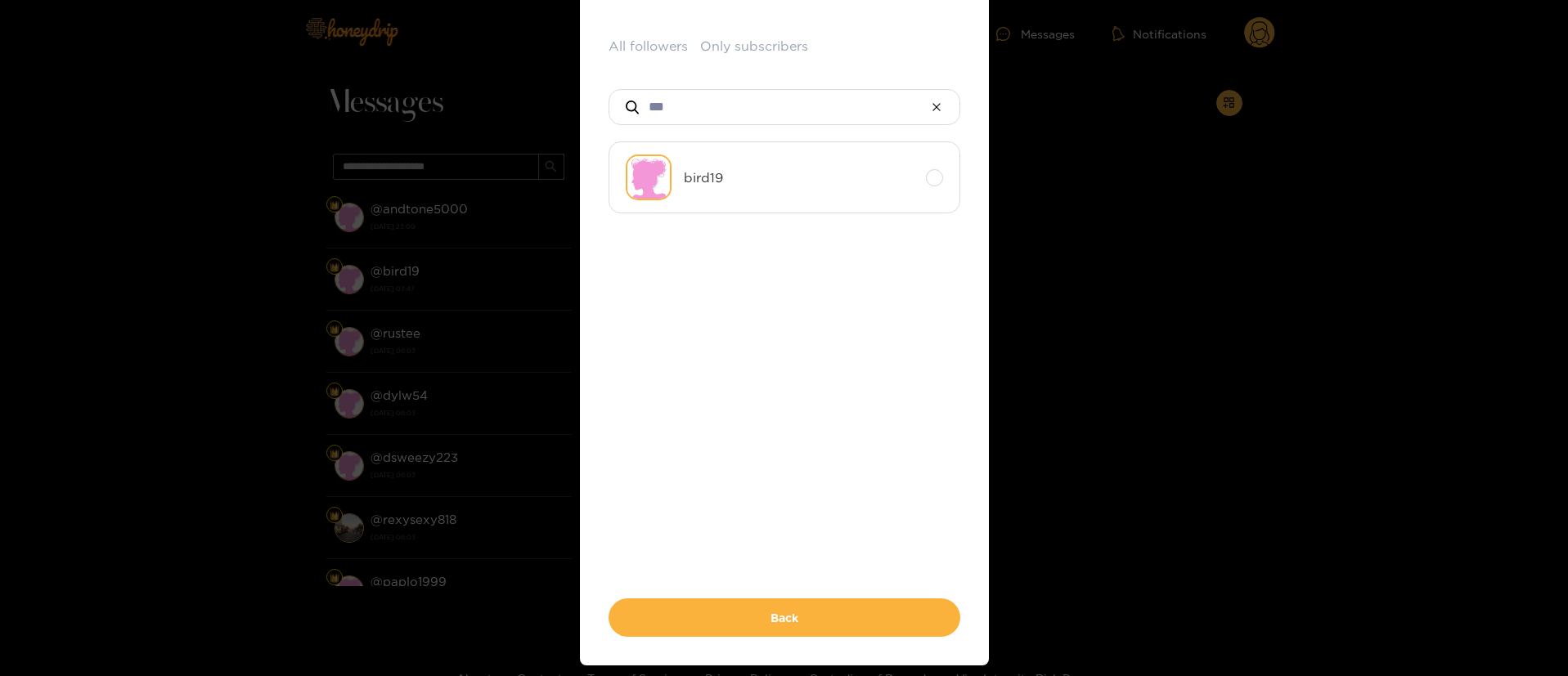
scroll to position [98, 0]
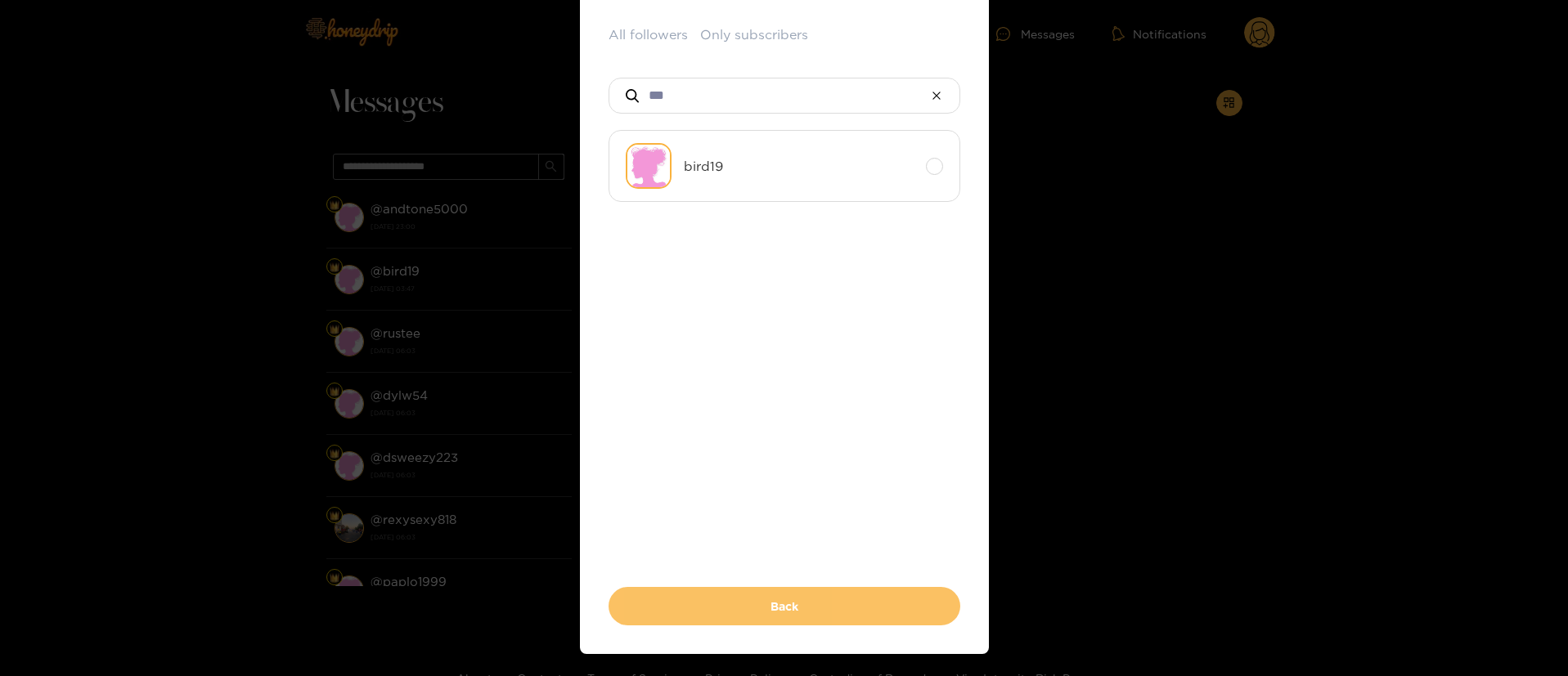
click at [788, 597] on button "Back" at bounding box center [784, 606] width 351 height 38
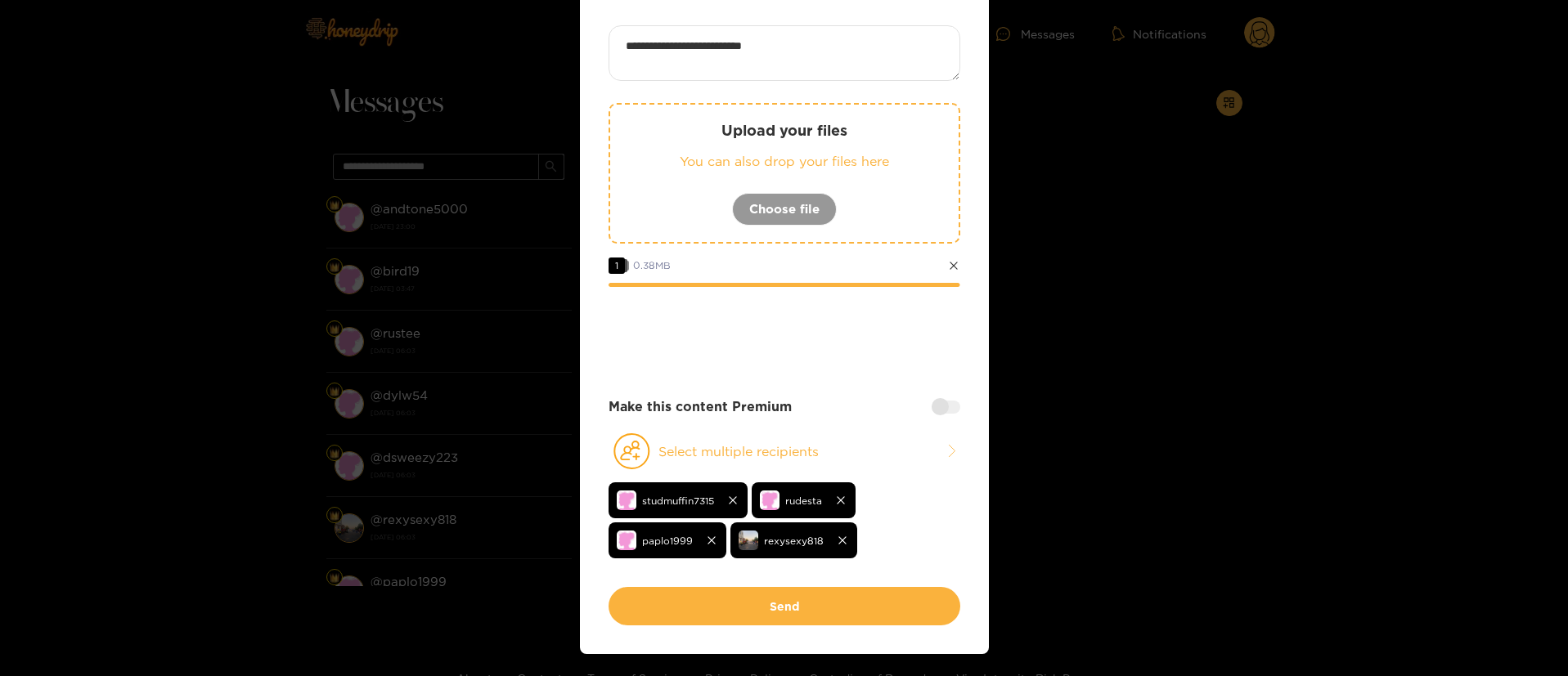
click at [933, 401] on div at bounding box center [945, 406] width 28 height 13
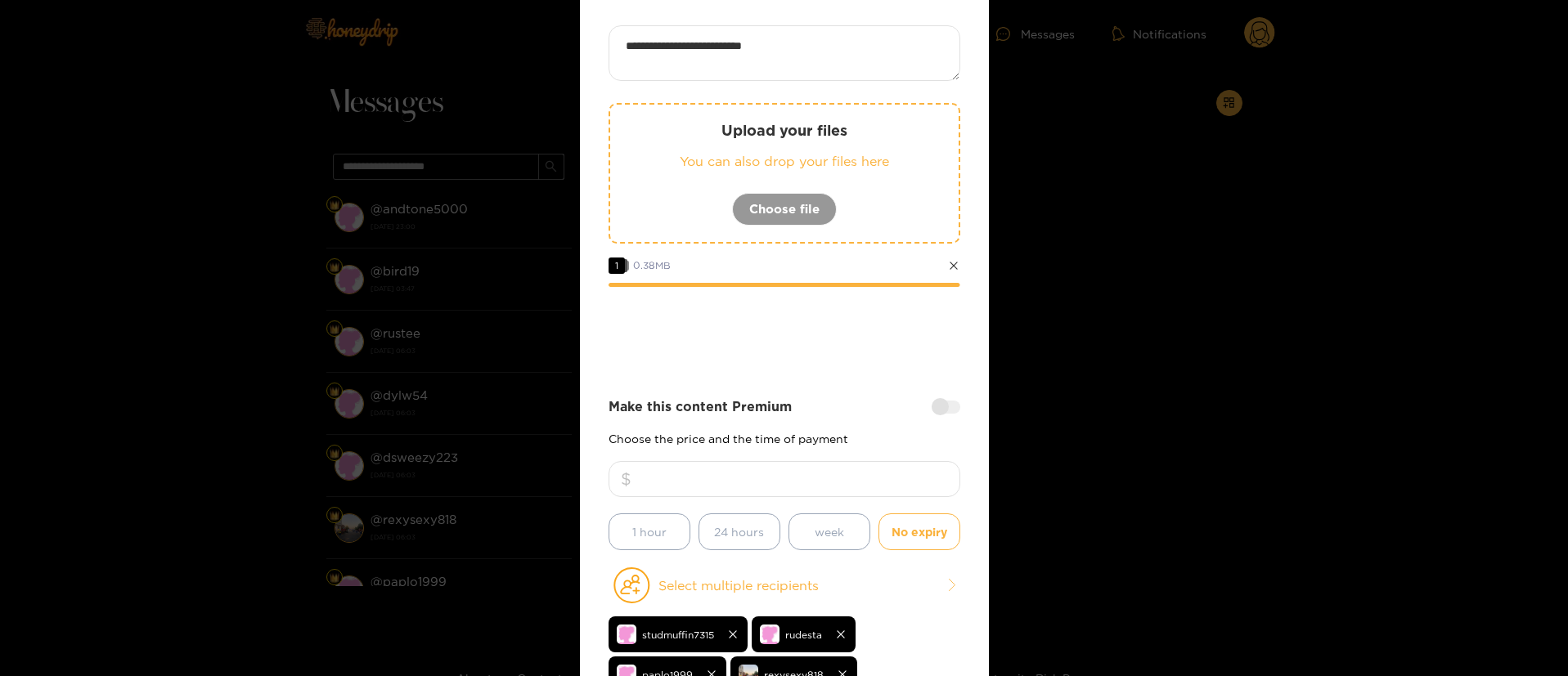
click at [893, 470] on input "number" at bounding box center [784, 478] width 351 height 36
type input "**"
click at [820, 412] on div "Make this content Premium" at bounding box center [784, 406] width 351 height 19
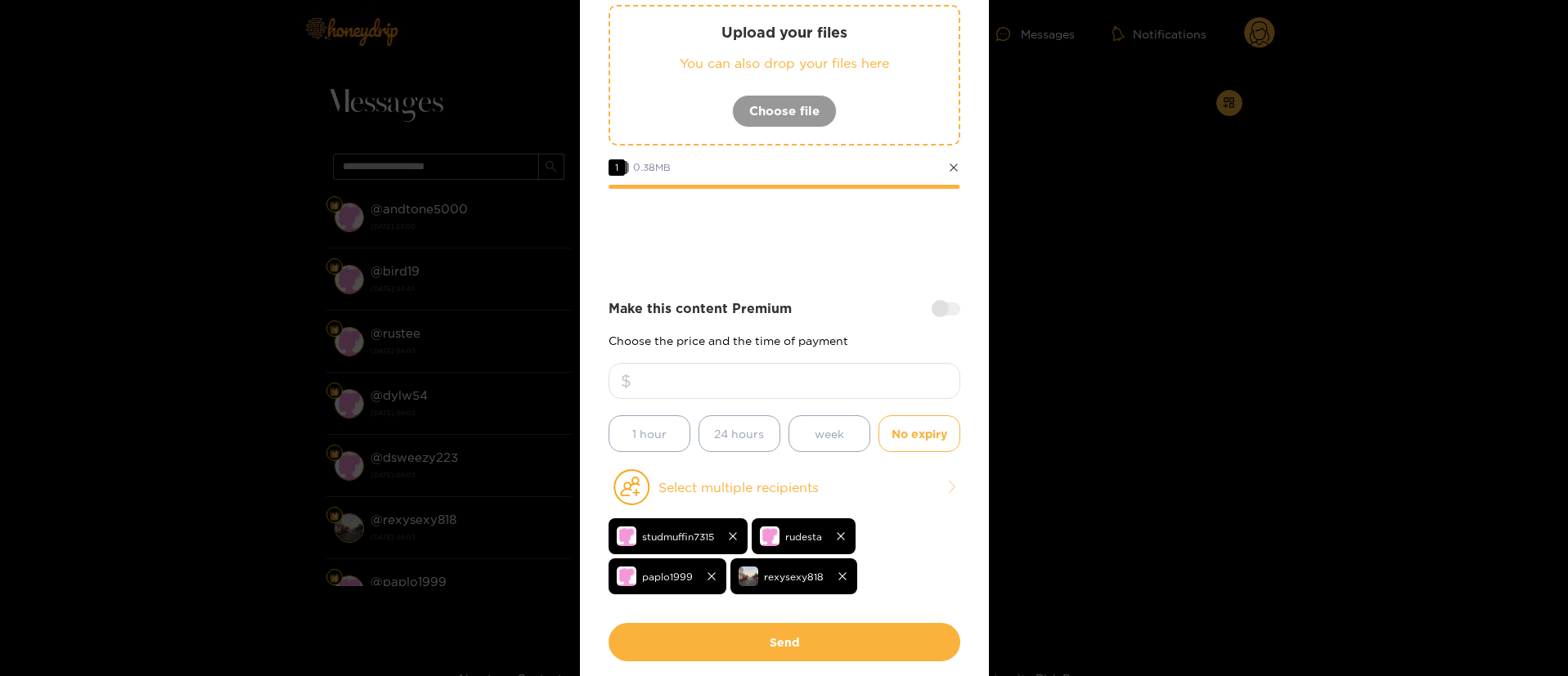
scroll to position [246, 0]
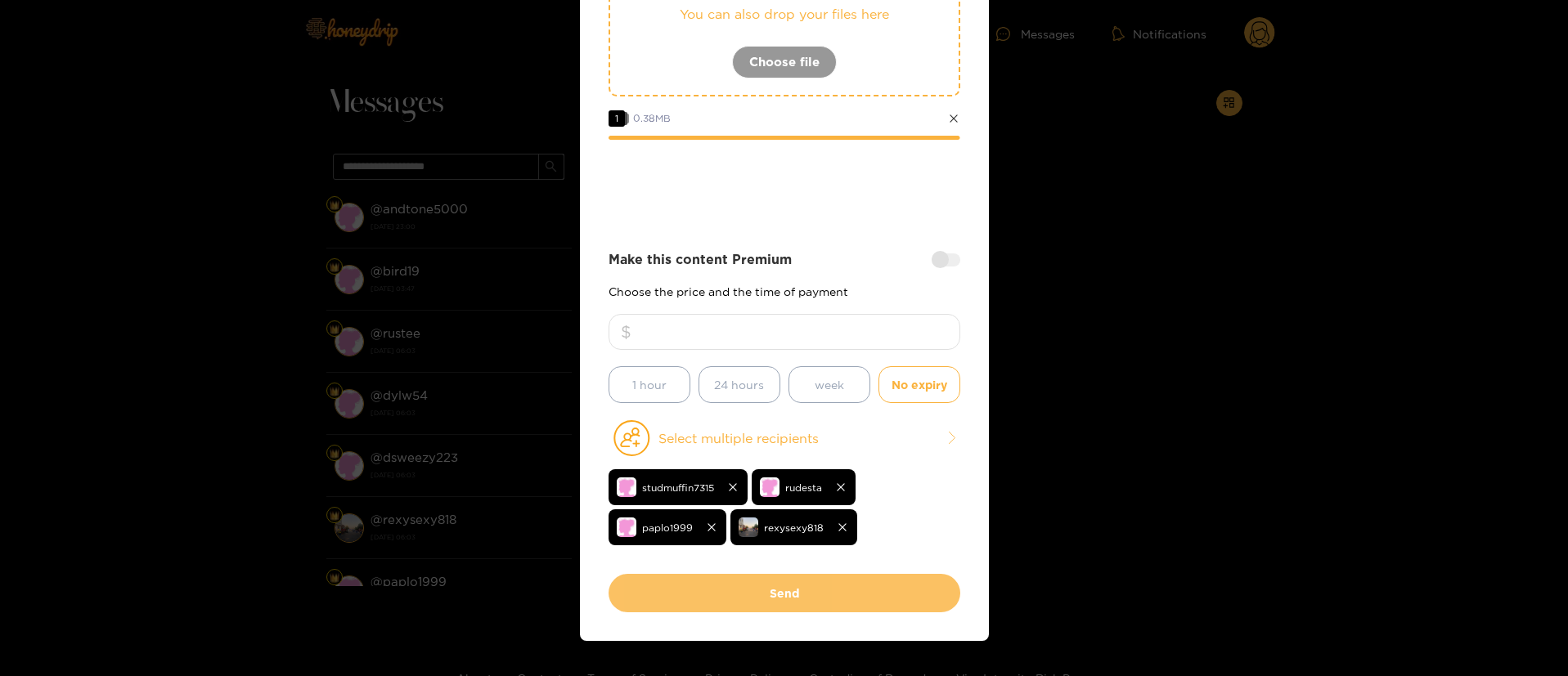
click at [785, 599] on button "Send" at bounding box center [784, 593] width 351 height 38
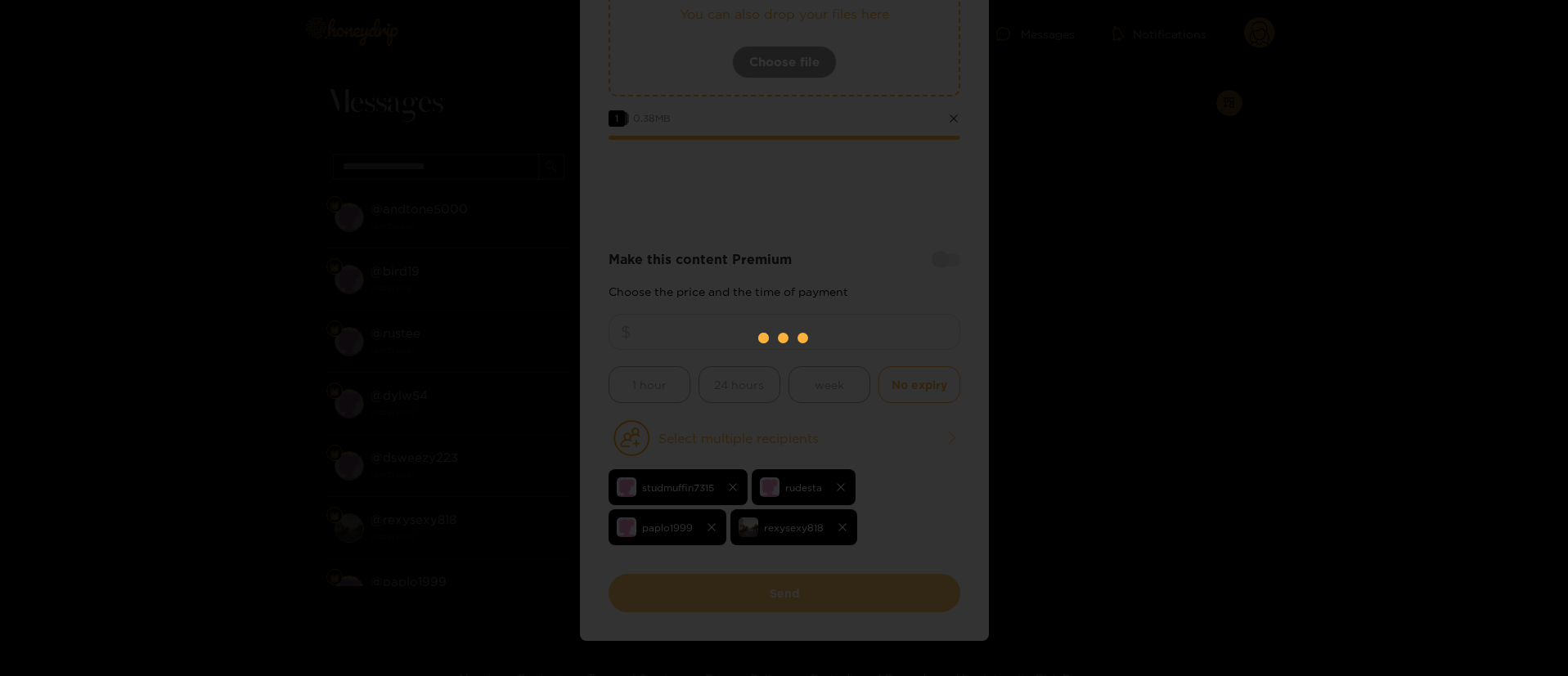
scroll to position [99, 0]
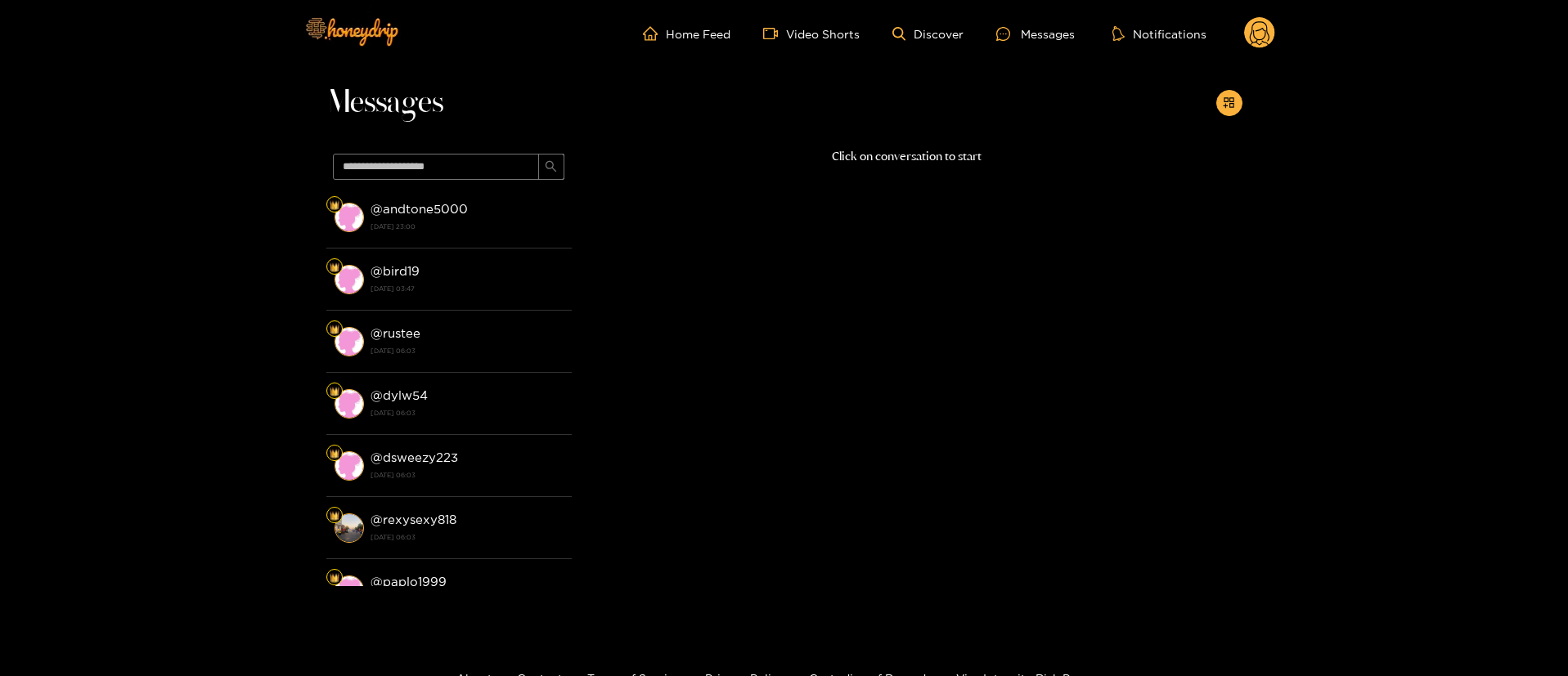
click at [1262, 32] on circle at bounding box center [1260, 33] width 31 height 31
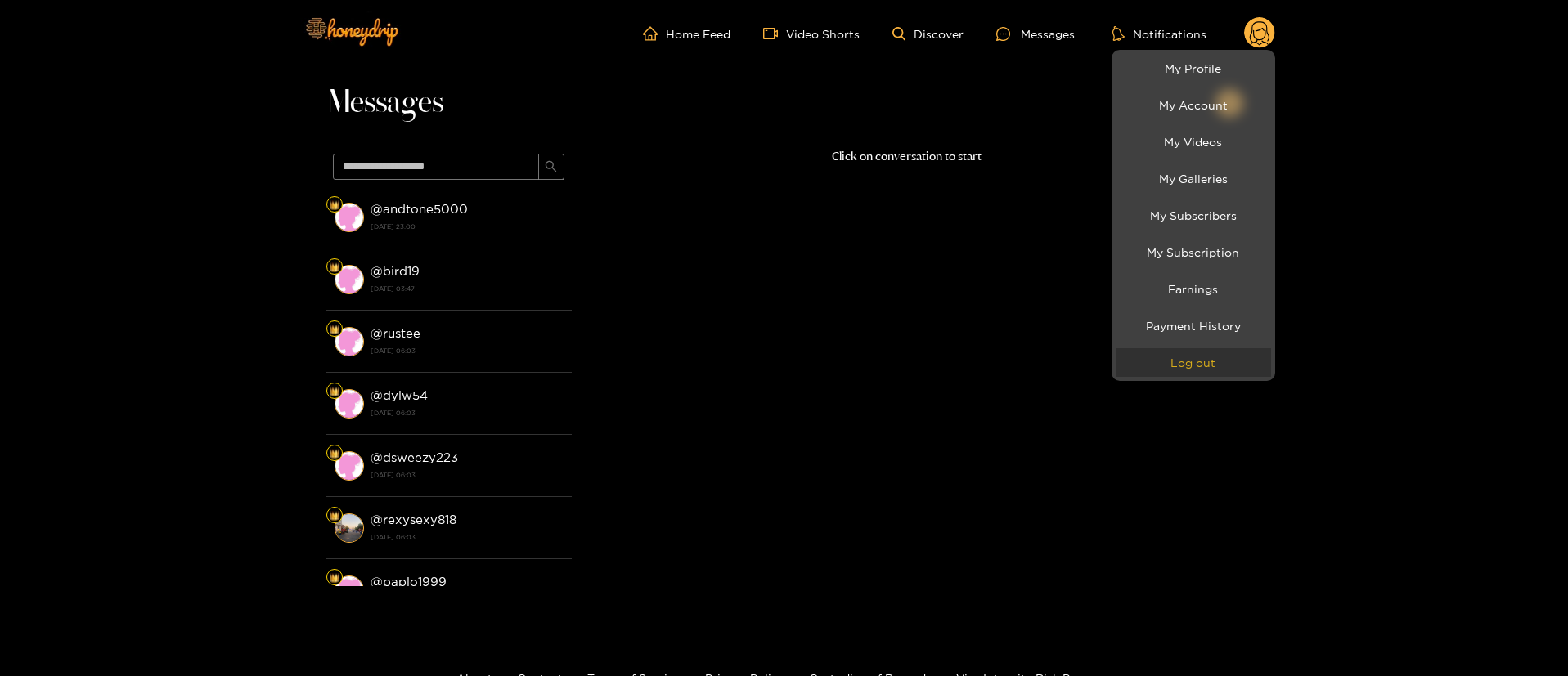
click at [1179, 363] on button "Log out" at bounding box center [1193, 362] width 156 height 28
